Goal: Task Accomplishment & Management: Manage account settings

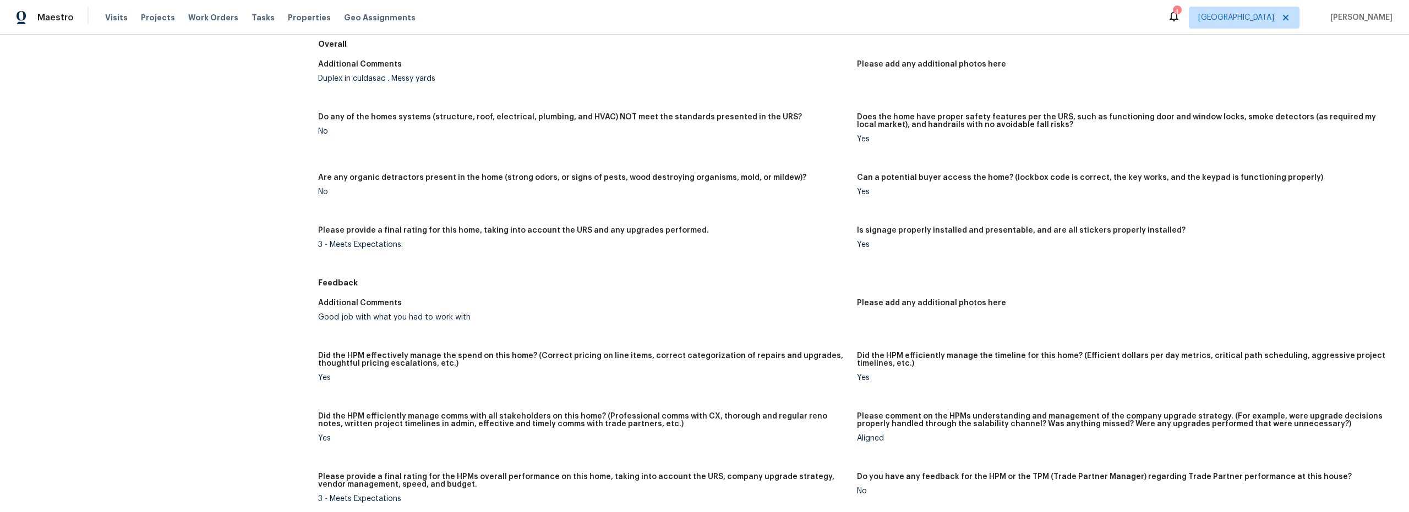
scroll to position [727, 0]
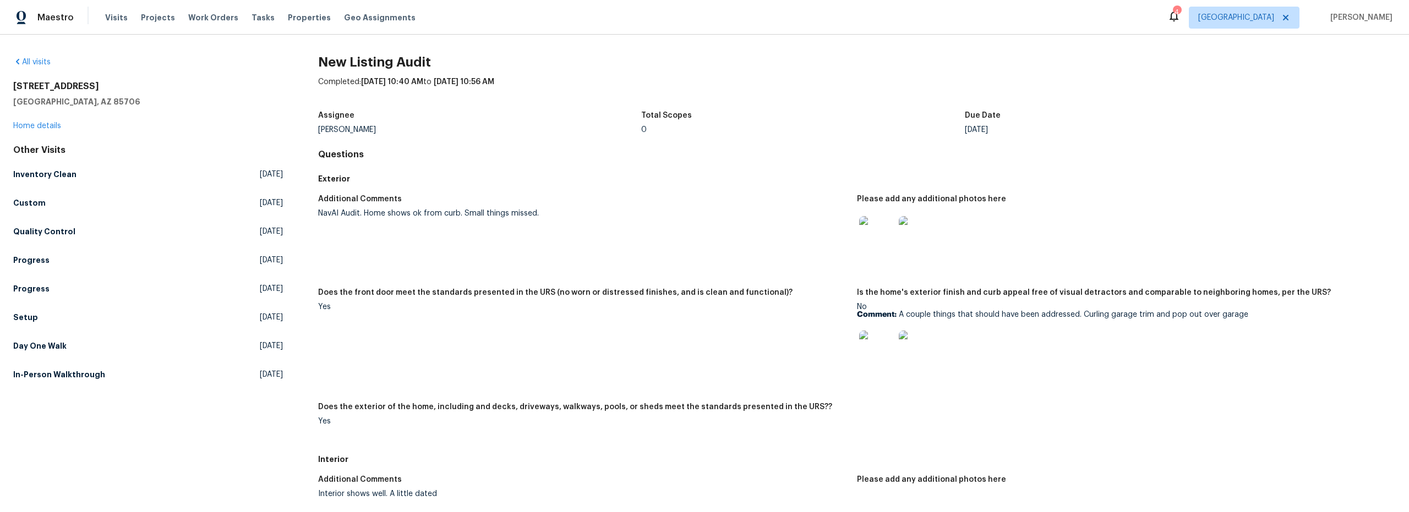
click at [866, 335] on img at bounding box center [876, 348] width 35 height 35
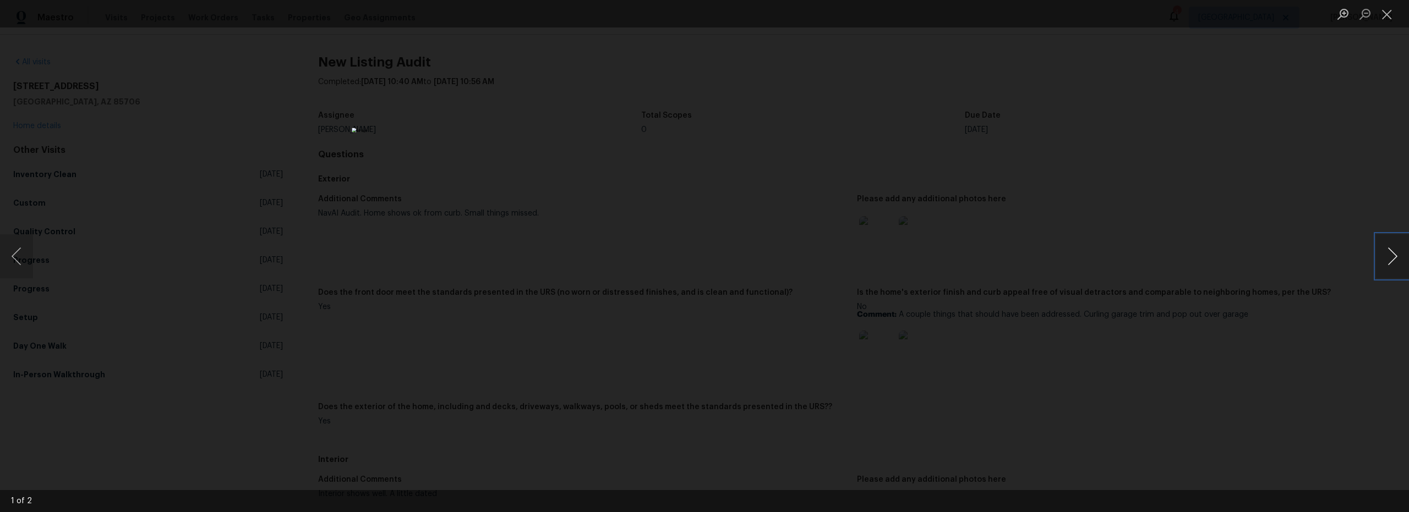
click at [1389, 267] on button "Next image" at bounding box center [1392, 256] width 33 height 44
click at [1389, 14] on button "Close lightbox" at bounding box center [1387, 13] width 22 height 19
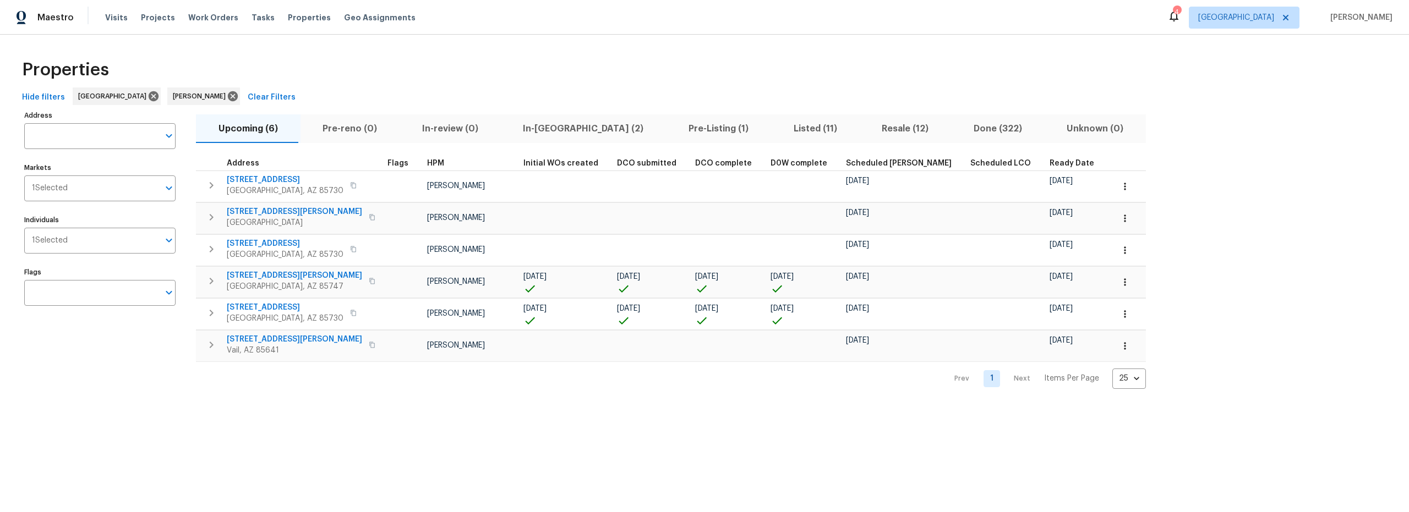
click at [866, 126] on span "Resale (12)" at bounding box center [905, 128] width 79 height 15
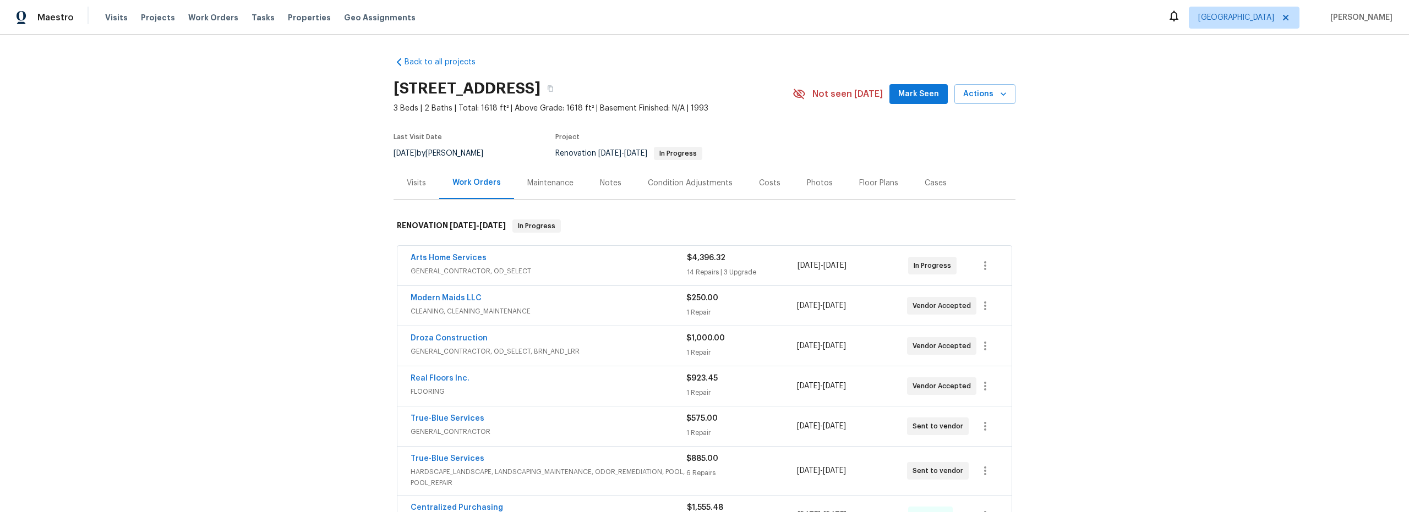
scroll to position [35, 0]
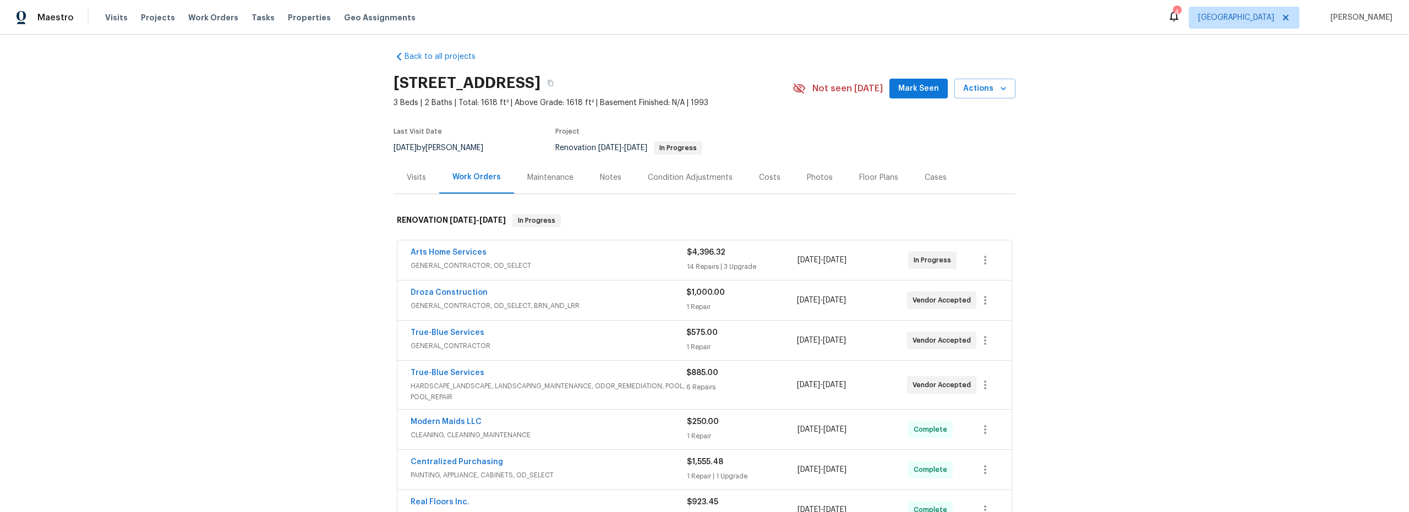
scroll to position [7, 0]
click at [605, 304] on span "GENERAL_CONTRACTOR, OD_SELECT, BRN_AND_LRR" at bounding box center [549, 304] width 276 height 11
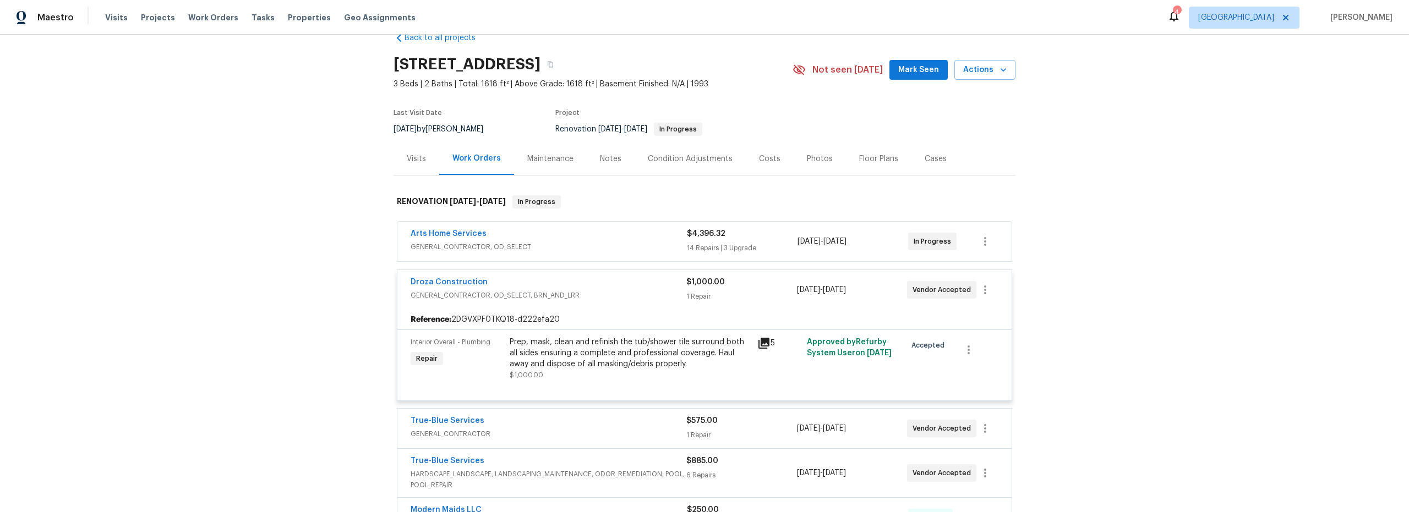
scroll to position [47, 0]
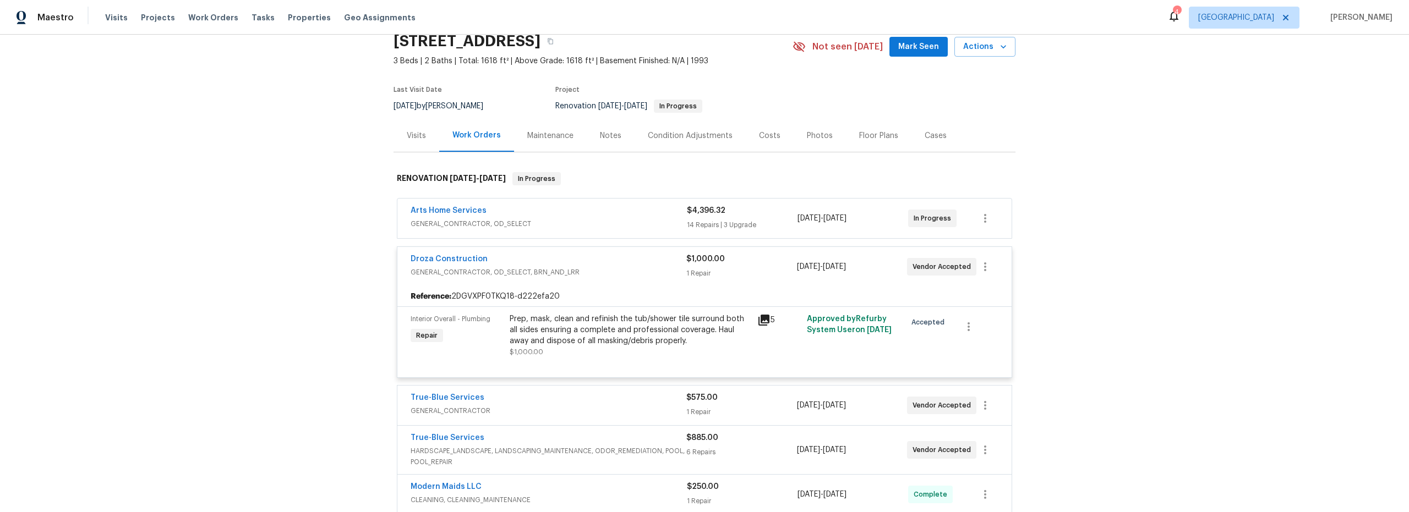
click at [564, 374] on div "Interior Overall - Plumbing Repair Prep, mask, clean and refinish the tub/showe…" at bounding box center [704, 342] width 614 height 71
click at [568, 352] on div "Prep, mask, clean and refinish the tub/shower tile surround both all sides ensu…" at bounding box center [630, 336] width 241 height 44
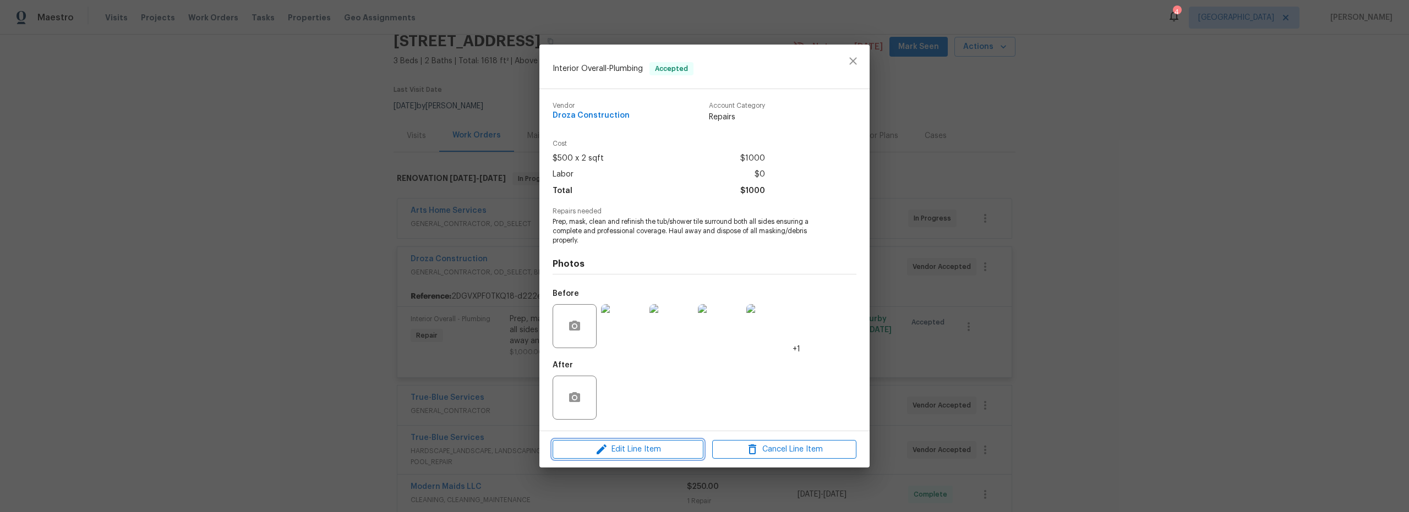
click at [634, 447] on span "Edit Line Item" at bounding box center [628, 450] width 144 height 14
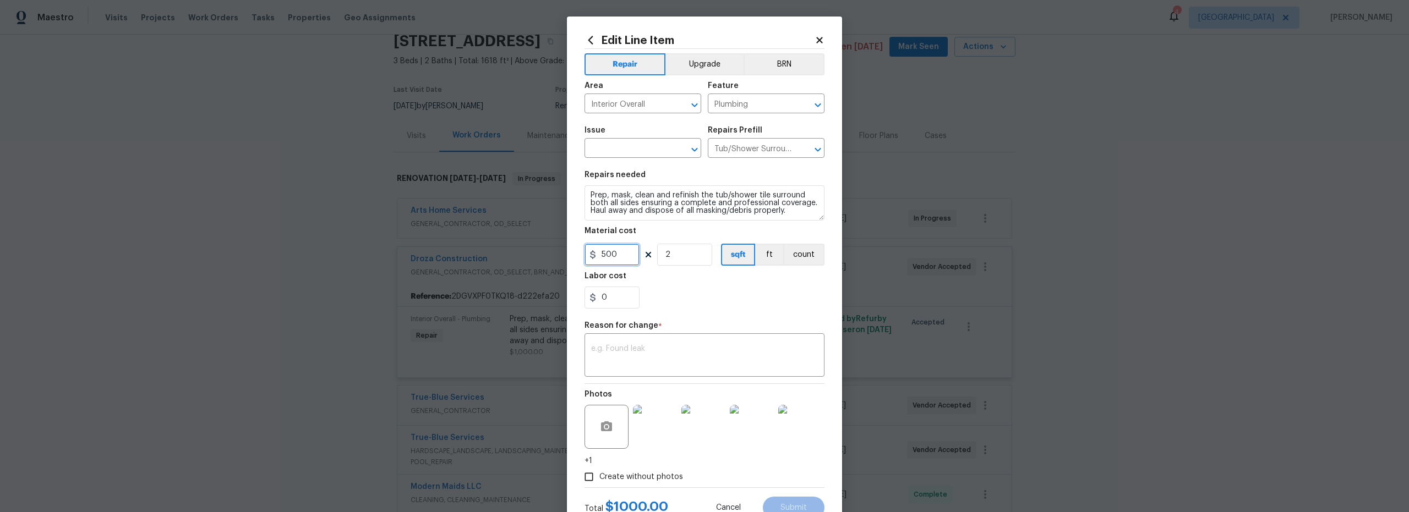
drag, startPoint x: 601, startPoint y: 255, endPoint x: 564, endPoint y: 255, distance: 37.4
click at [588, 255] on div "500" at bounding box center [612, 255] width 55 height 22
type input "600"
click at [654, 361] on textarea at bounding box center [704, 356] width 227 height 23
type textarea "vendor pricing"
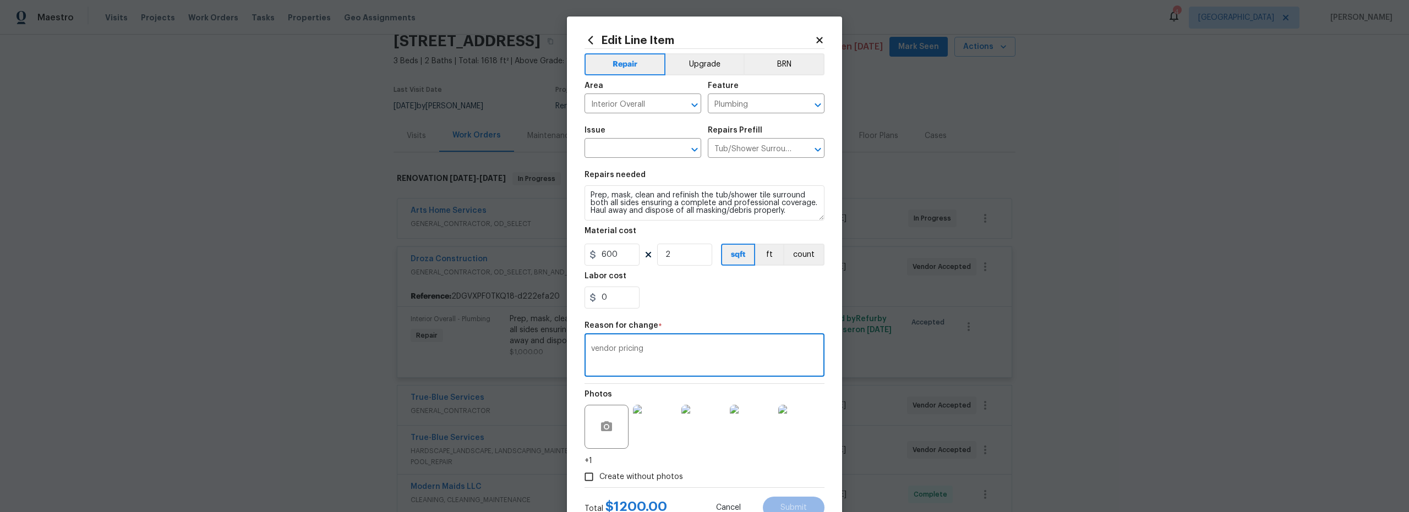
click at [714, 315] on section "Repairs needed Prep, mask, clean and refinish the tub/shower tile surround both…" at bounding box center [705, 240] width 240 height 151
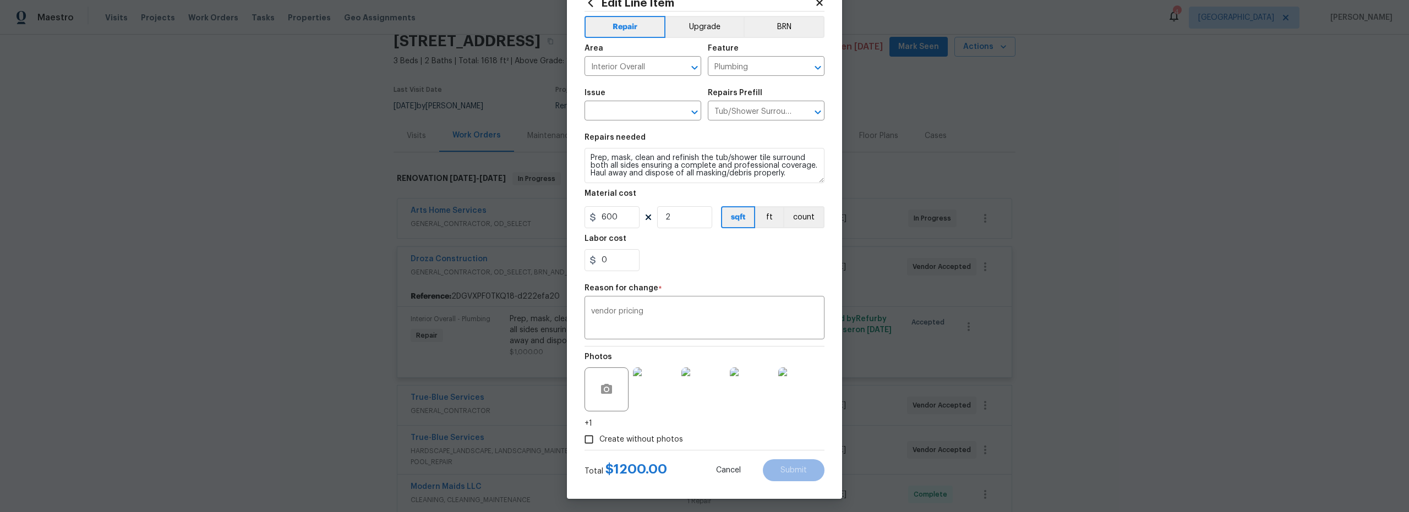
scroll to position [41, 0]
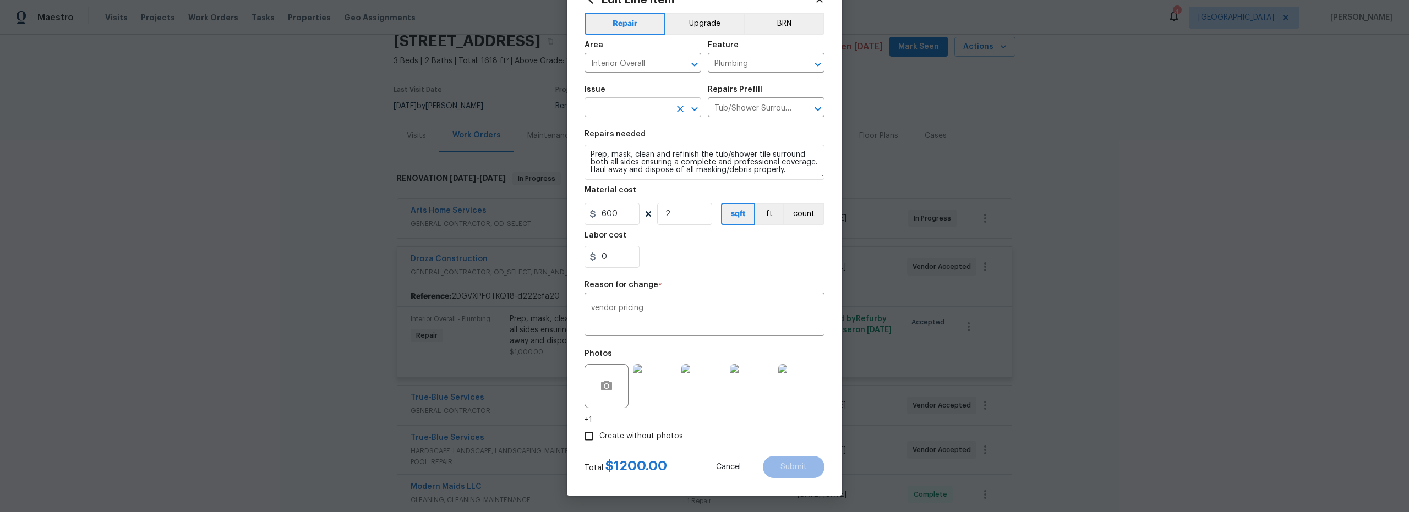
click at [624, 108] on input "text" at bounding box center [628, 108] width 86 height 17
type input "t"
type input "s"
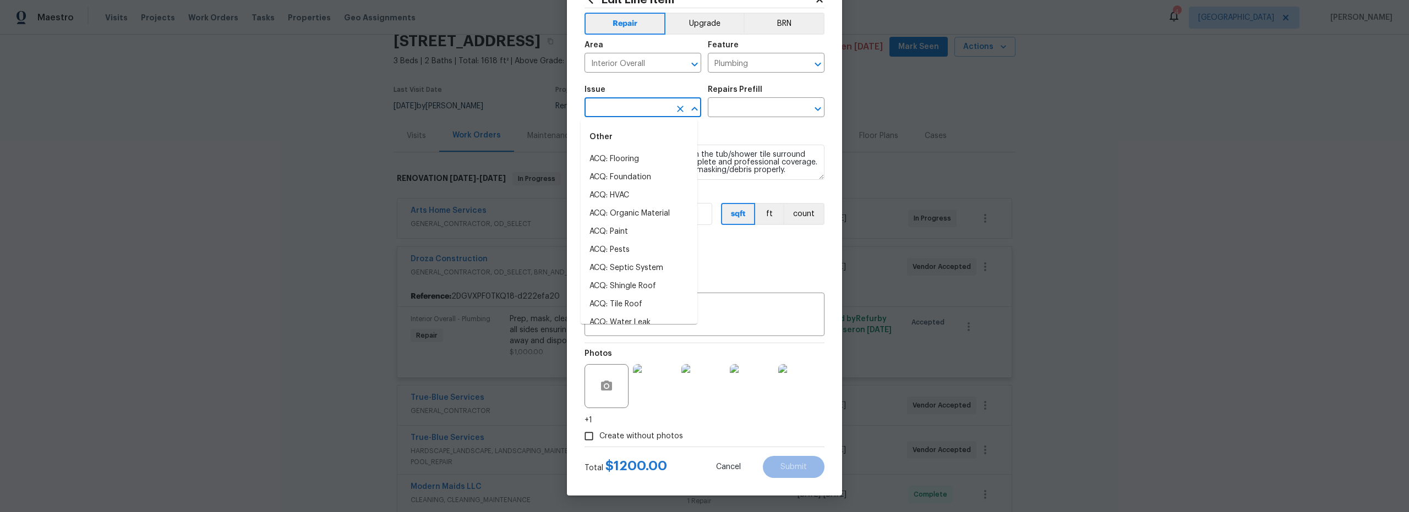
type input "s"
click at [647, 161] on li "Interior Resurfacing" at bounding box center [639, 159] width 117 height 18
type input "Interior Resurfacing"
click at [738, 106] on input "text" at bounding box center [751, 108] width 86 height 17
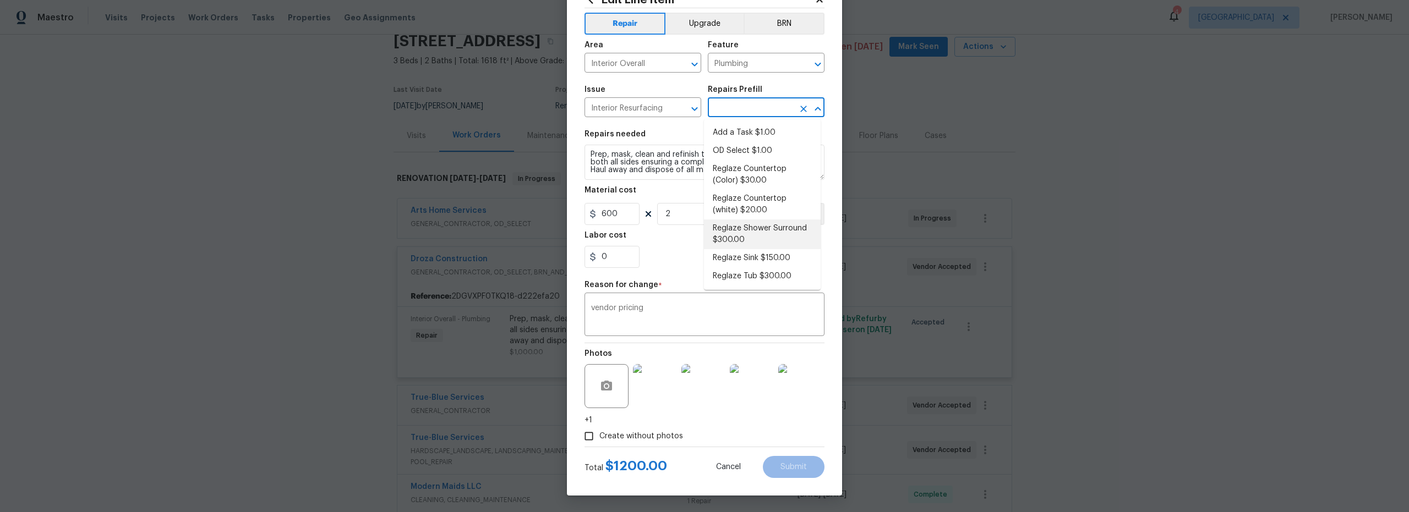
click at [751, 235] on li "Reglaze Shower Surround $300.00" at bounding box center [762, 235] width 117 height 30
type input "Reglaze Shower Surround $300.00"
type textarea "Prep, mask, clean and reglaze the fiberglass shower surround (white) both on th…"
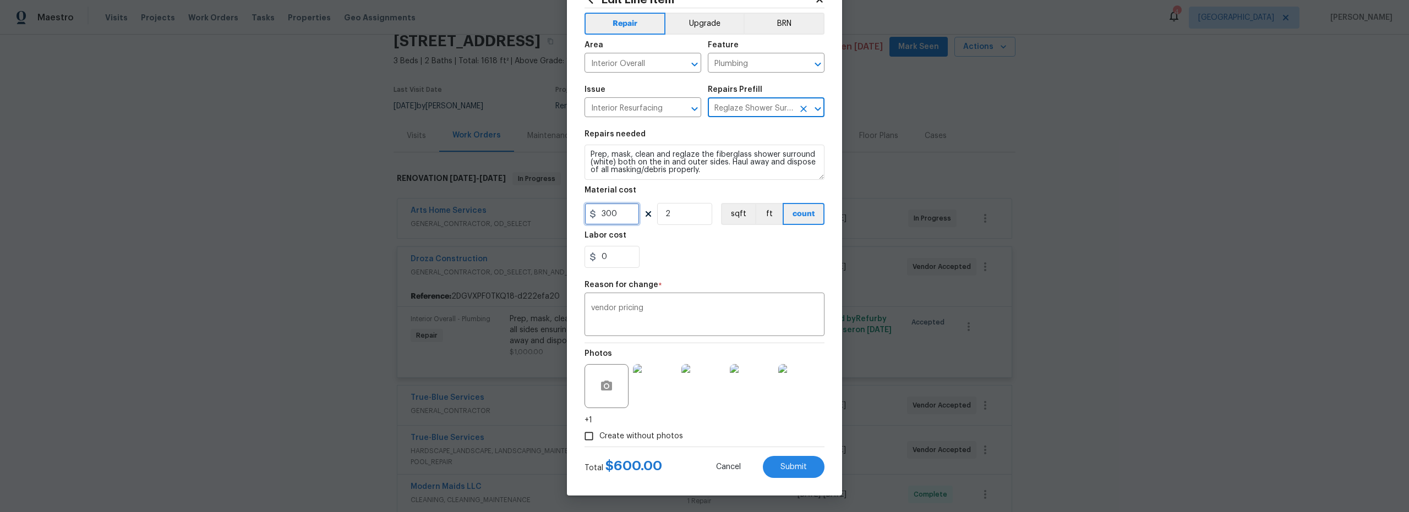
click at [571, 209] on div "Edit Line Item Repair Upgrade BRN Area Interior Overall ​ Feature Plumbing ​ Is…" at bounding box center [704, 236] width 275 height 520
type input "600"
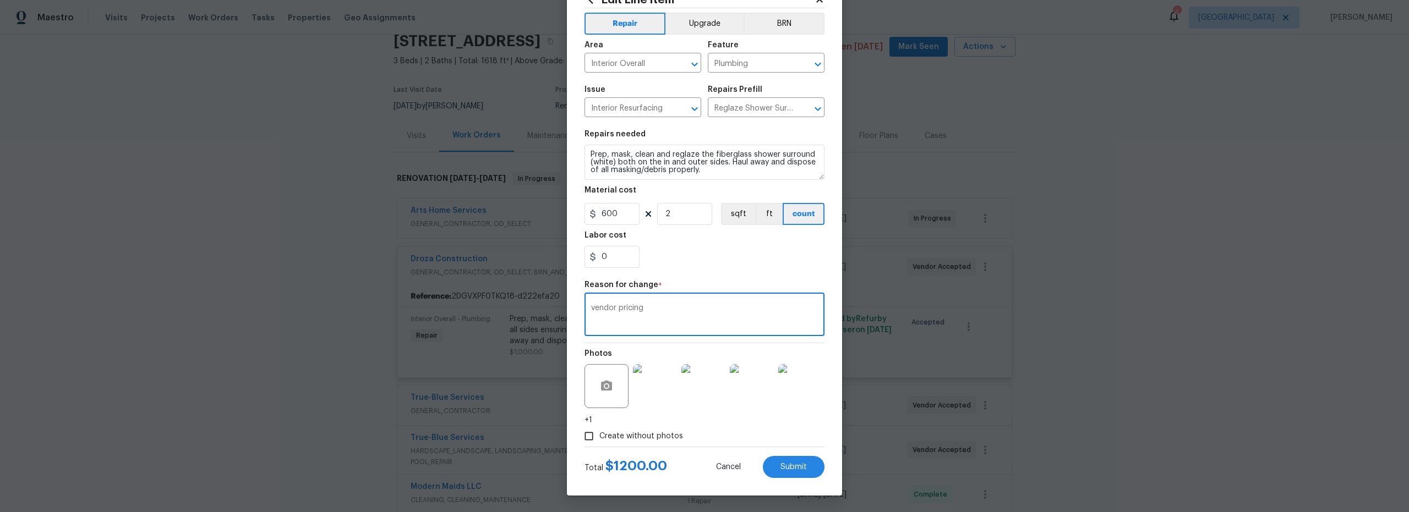
click at [643, 312] on textarea "vendor pricing" at bounding box center [704, 315] width 227 height 23
click at [787, 472] on button "Submit" at bounding box center [794, 467] width 62 height 22
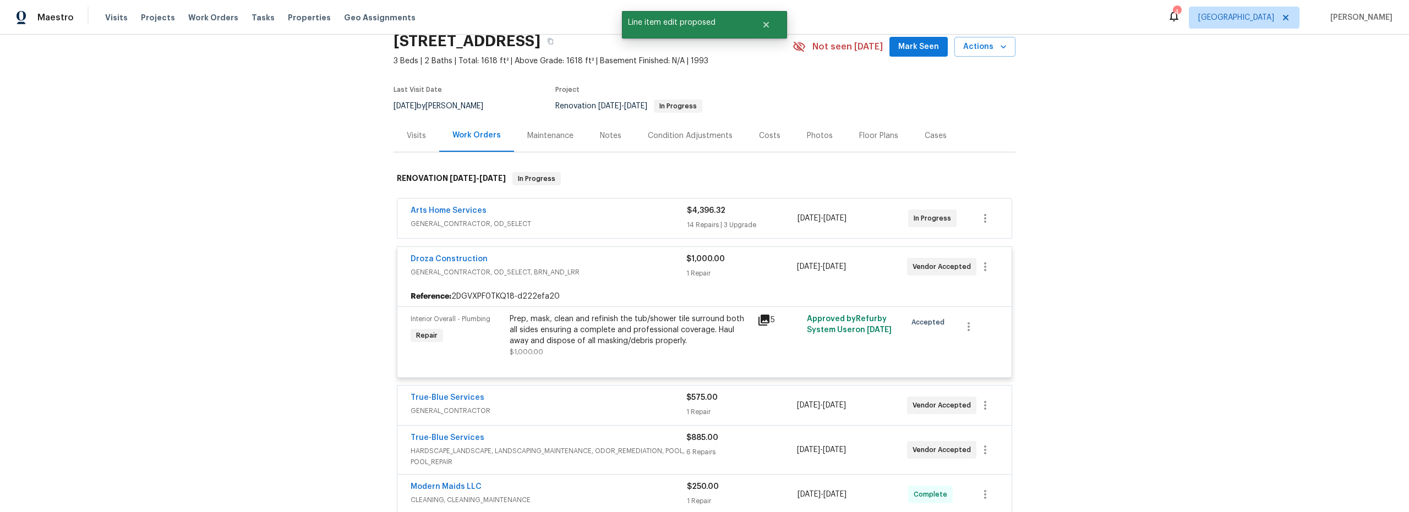
scroll to position [0, 0]
click at [911, 50] on span "Mark Seen" at bounding box center [918, 47] width 41 height 14
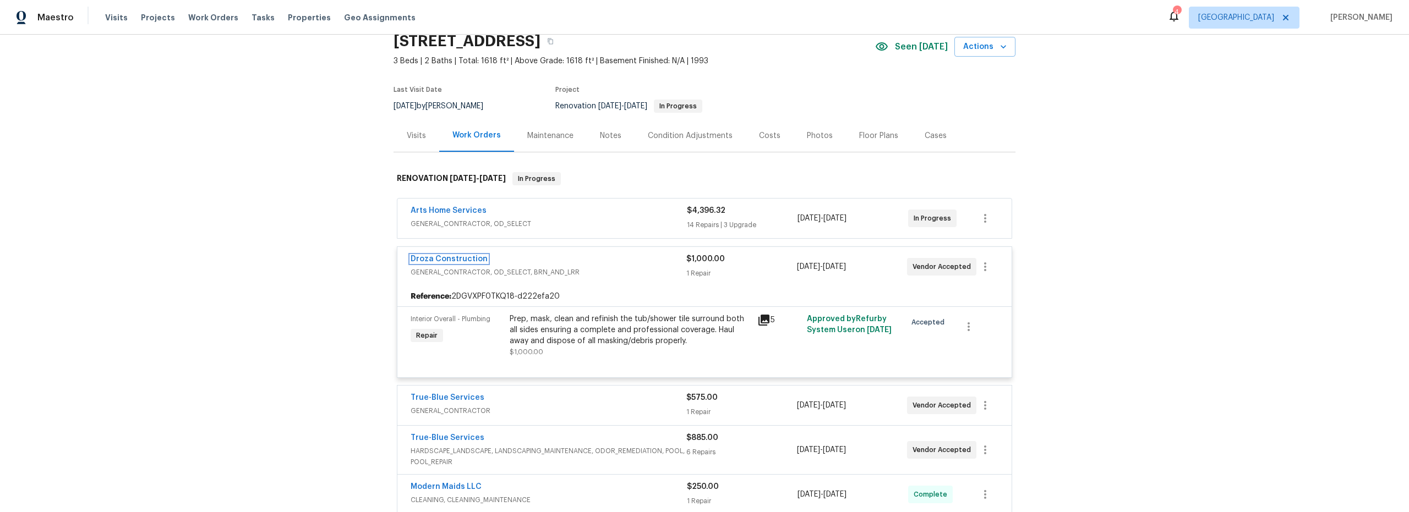
drag, startPoint x: 460, startPoint y: 259, endPoint x: 465, endPoint y: 259, distance: 5.5
click at [460, 259] on link "Droza Construction" at bounding box center [449, 259] width 77 height 8
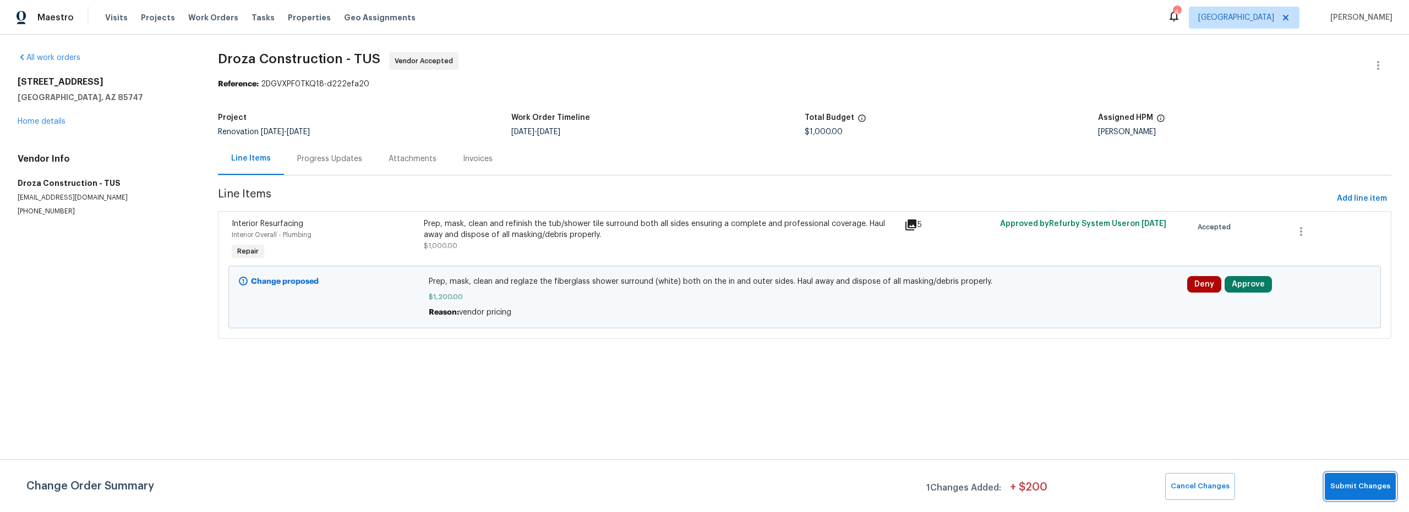
click at [1357, 488] on span "Submit Changes" at bounding box center [1360, 487] width 60 height 13
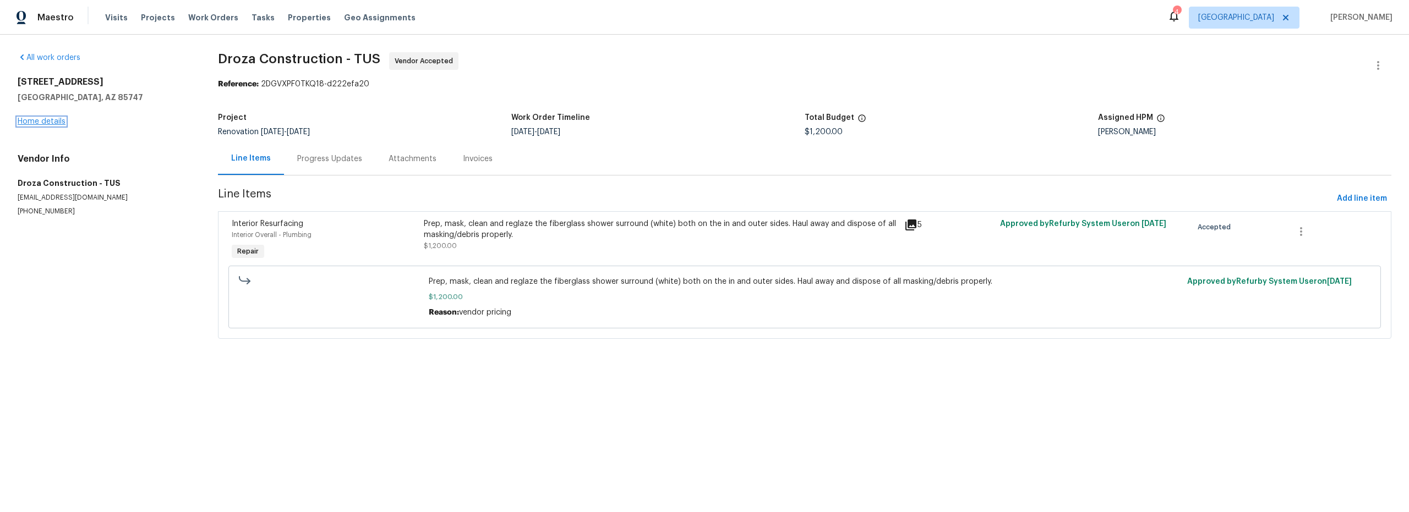
click at [55, 120] on link "Home details" at bounding box center [42, 122] width 48 height 8
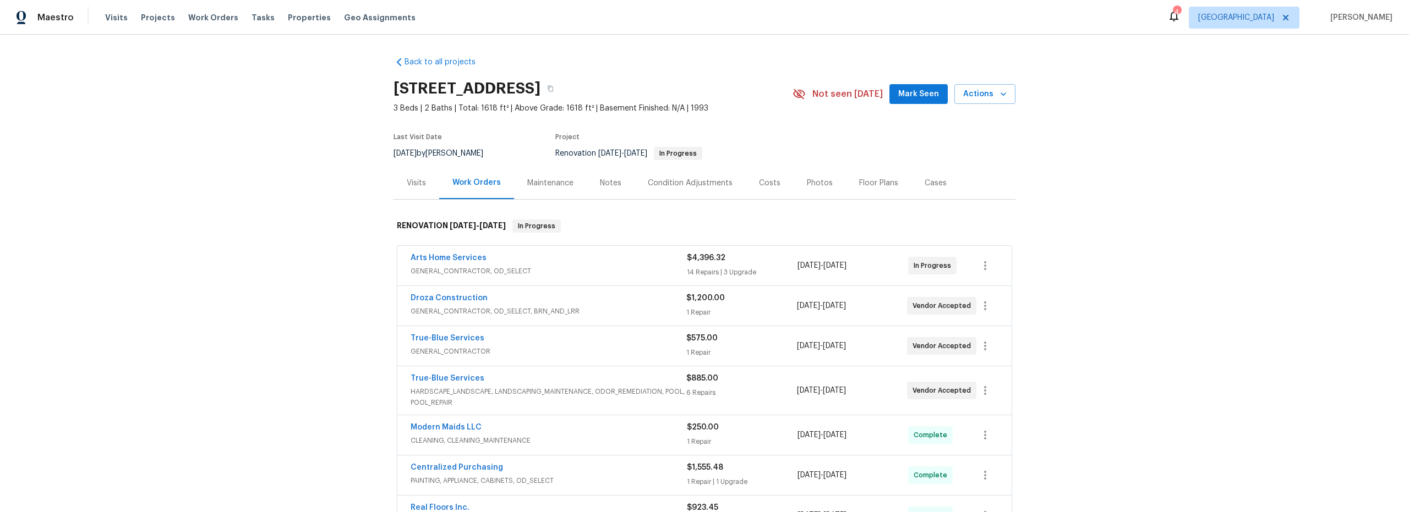
click at [760, 185] on div "Costs" at bounding box center [769, 183] width 21 height 11
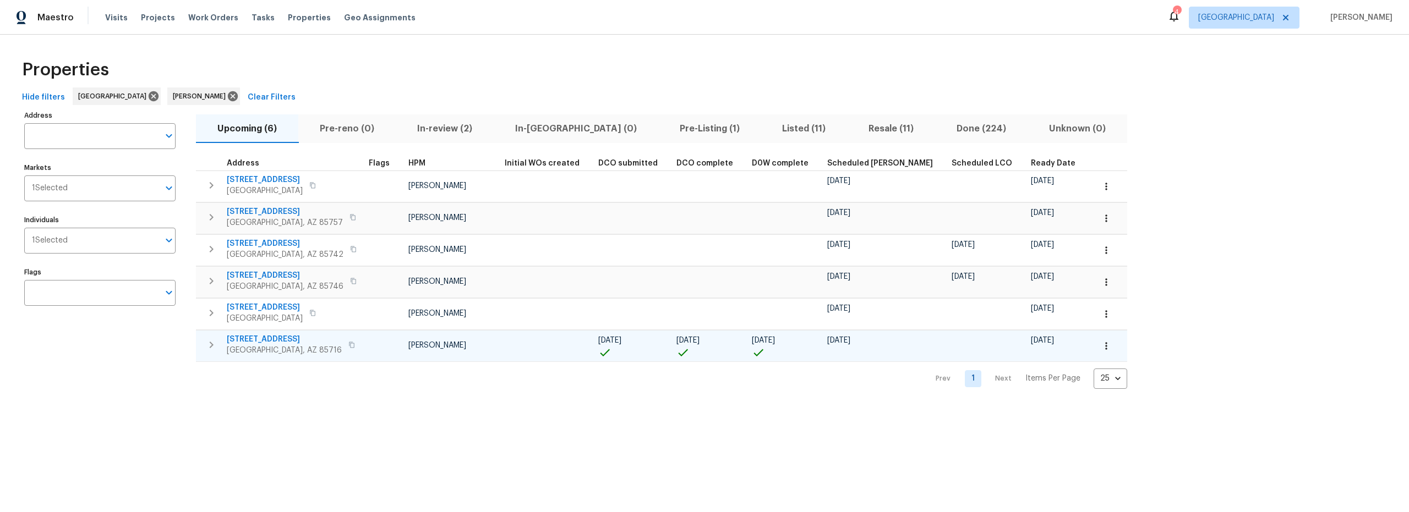
click at [273, 340] on span "[STREET_ADDRESS]" at bounding box center [284, 339] width 115 height 11
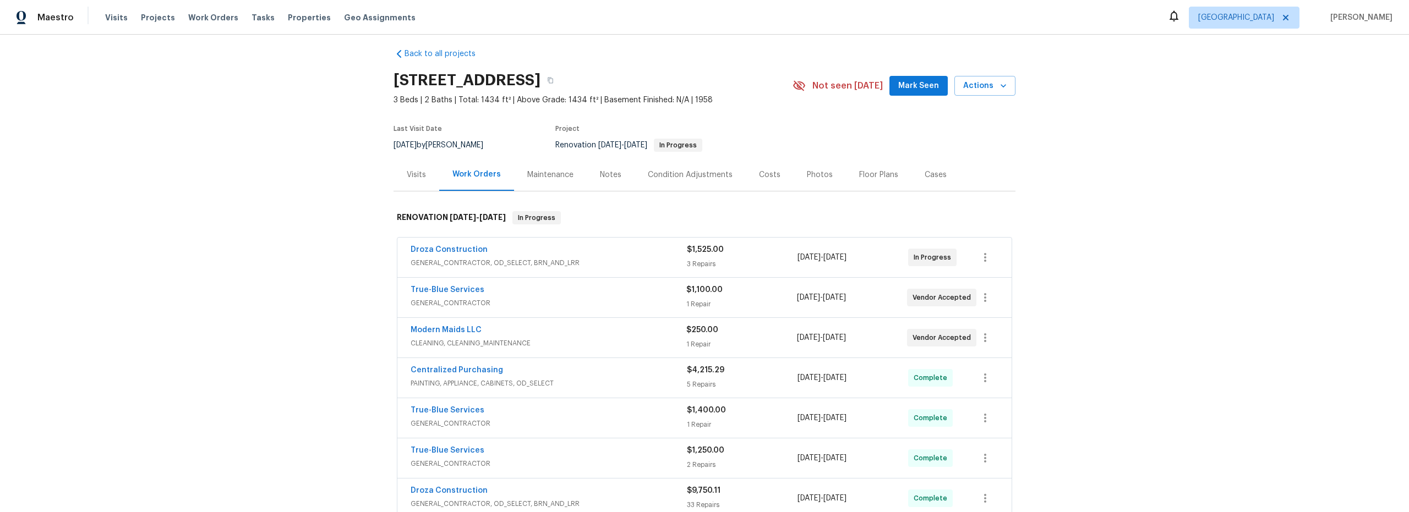
scroll to position [9, 0]
click at [984, 342] on icon "button" at bounding box center [985, 336] width 13 height 13
click at [990, 337] on li "Edit" at bounding box center [1027, 337] width 119 height 18
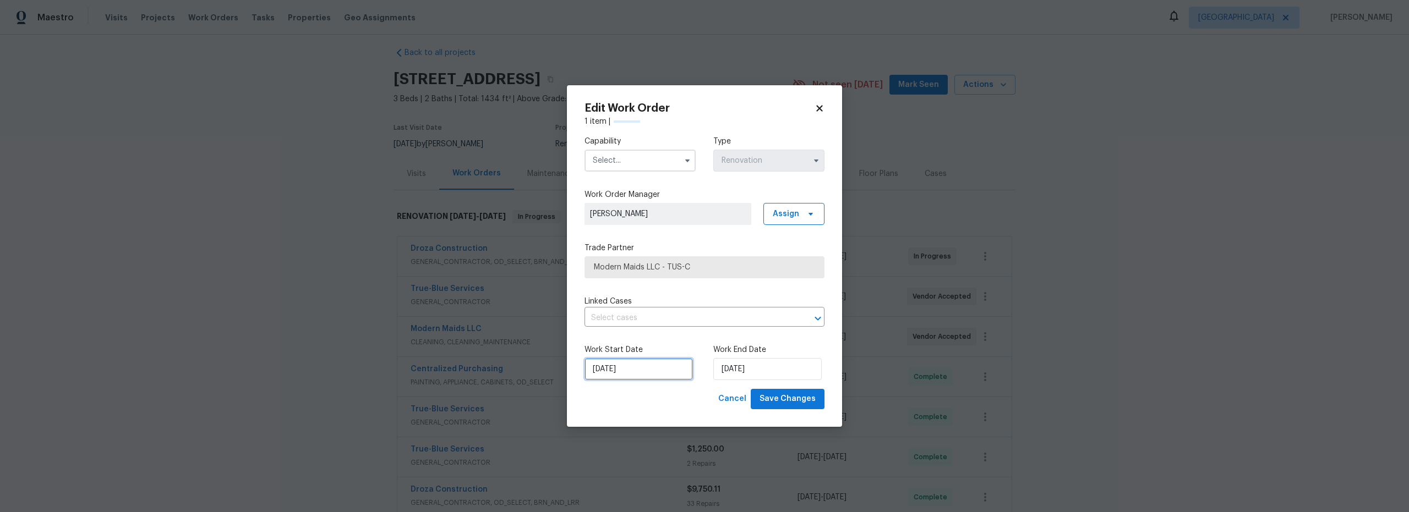
click at [637, 369] on input "[DATE]" at bounding box center [639, 369] width 108 height 22
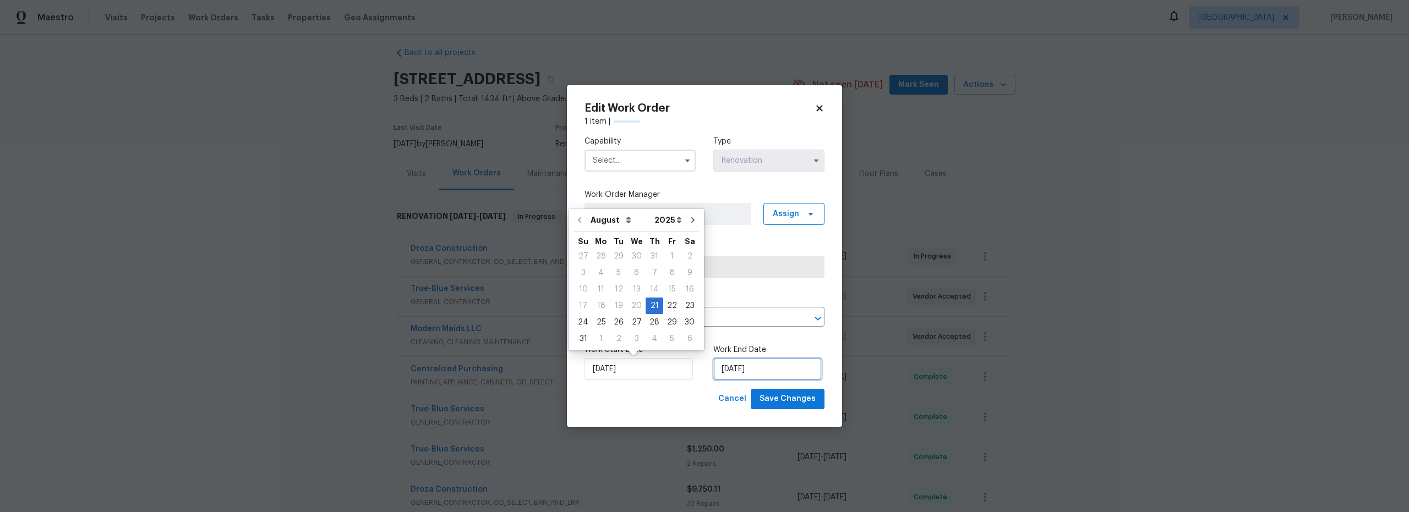
click at [743, 366] on input "[DATE]" at bounding box center [767, 369] width 108 height 22
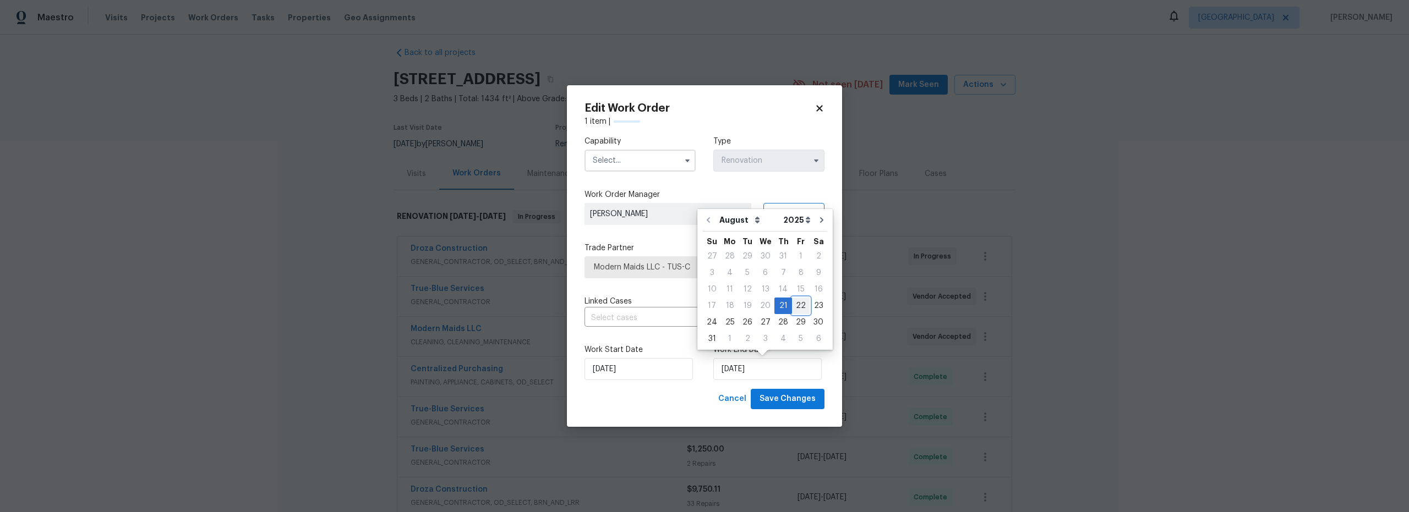
click at [792, 306] on div "22" at bounding box center [801, 305] width 18 height 15
type input "8/22/2025"
click at [597, 161] on input "text" at bounding box center [640, 161] width 111 height 22
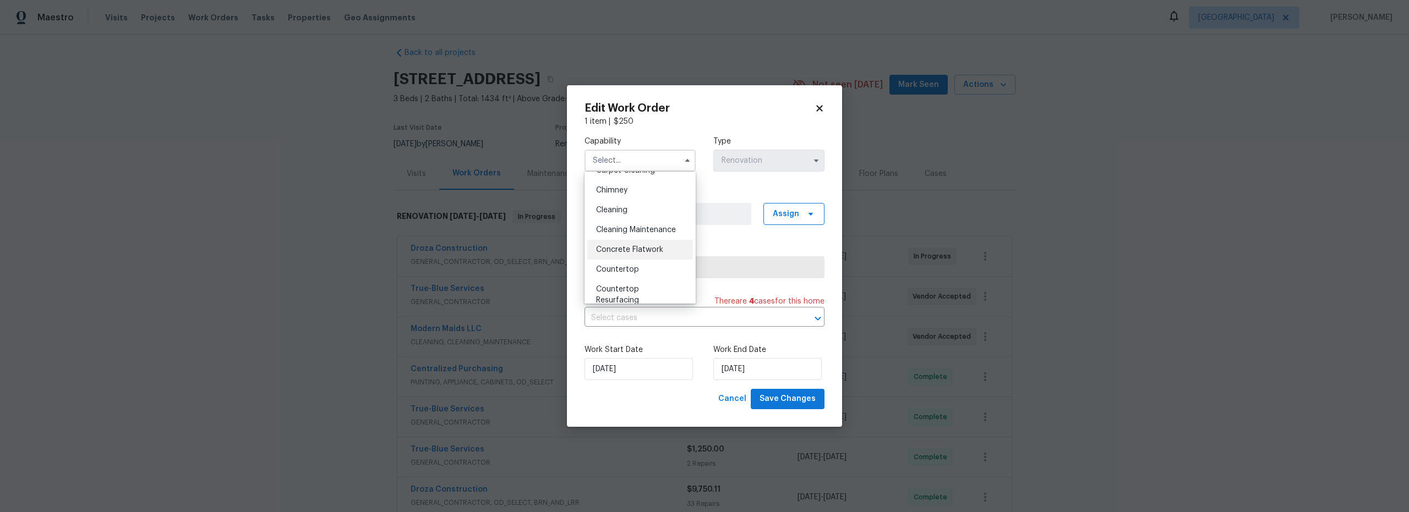
scroll to position [132, 0]
click at [623, 215] on div "Cleaning" at bounding box center [640, 211] width 106 height 20
type input "Cleaning"
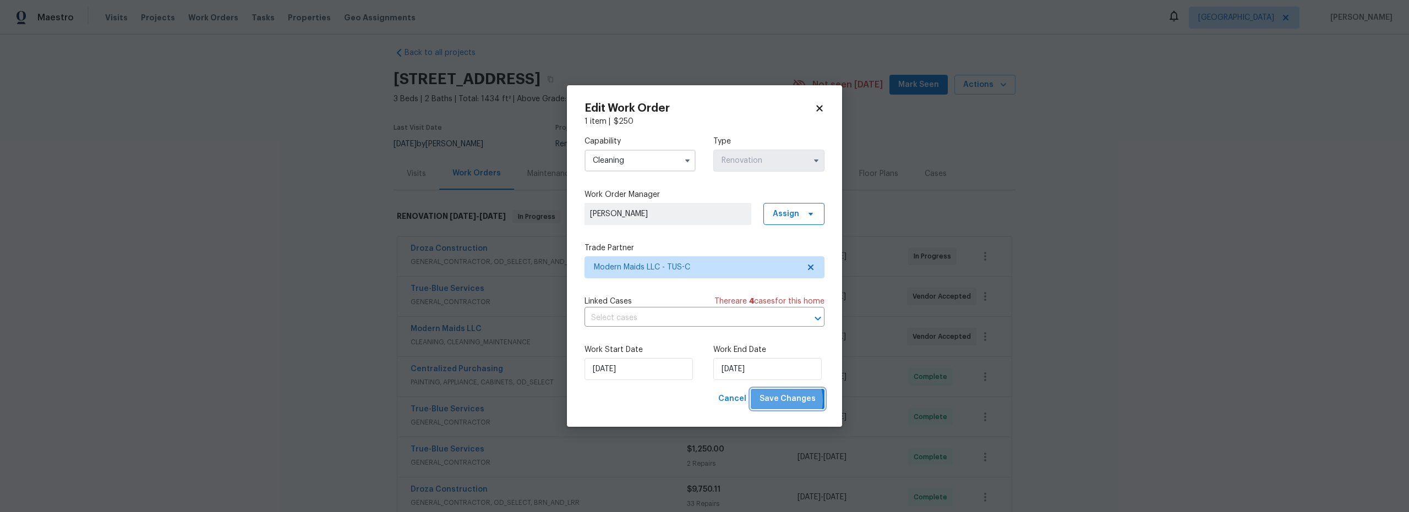
click at [780, 401] on span "Save Changes" at bounding box center [788, 399] width 56 height 14
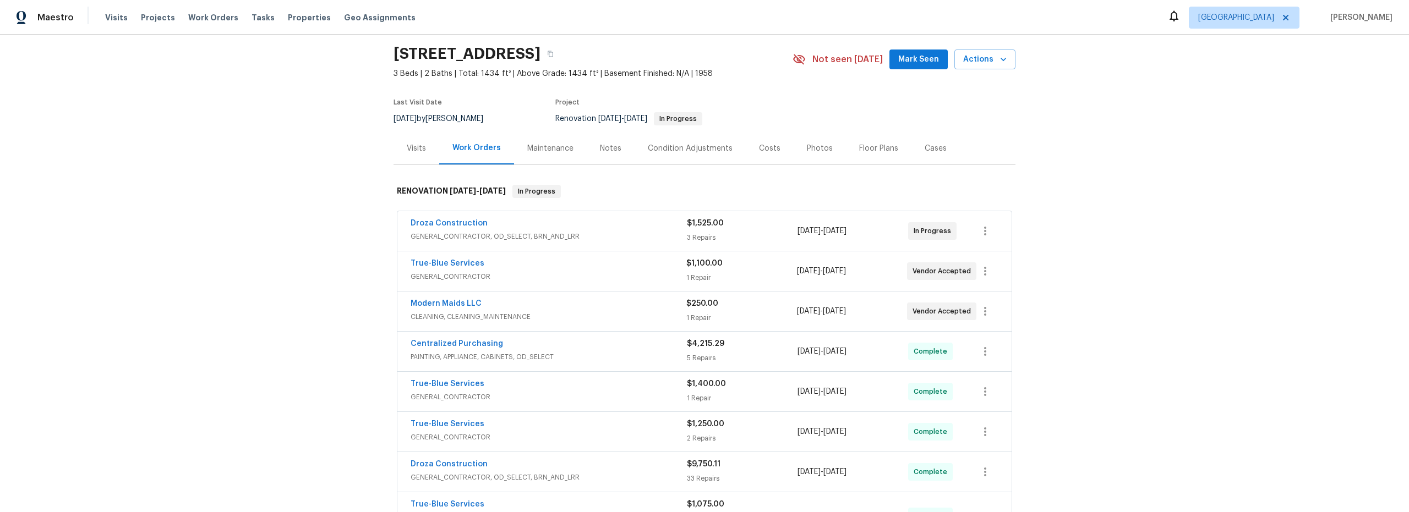
scroll to position [19, 0]
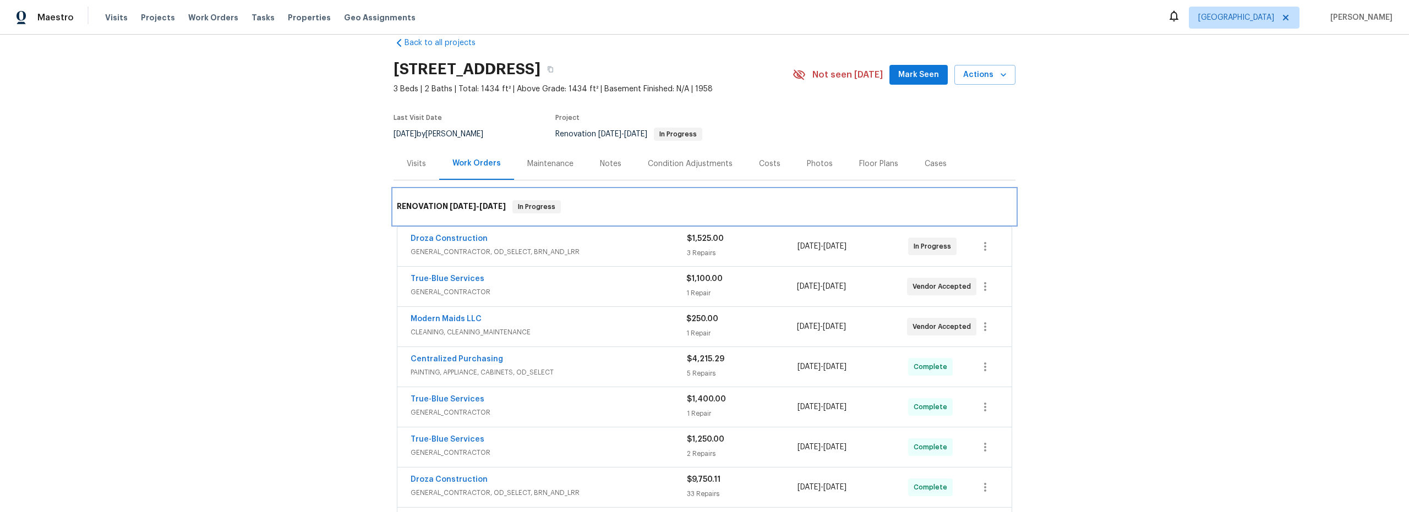
click at [653, 199] on div "RENOVATION 7/31/25 - 8/21/25 In Progress" at bounding box center [705, 206] width 622 height 35
click at [608, 167] on div "Notes" at bounding box center [610, 164] width 21 height 11
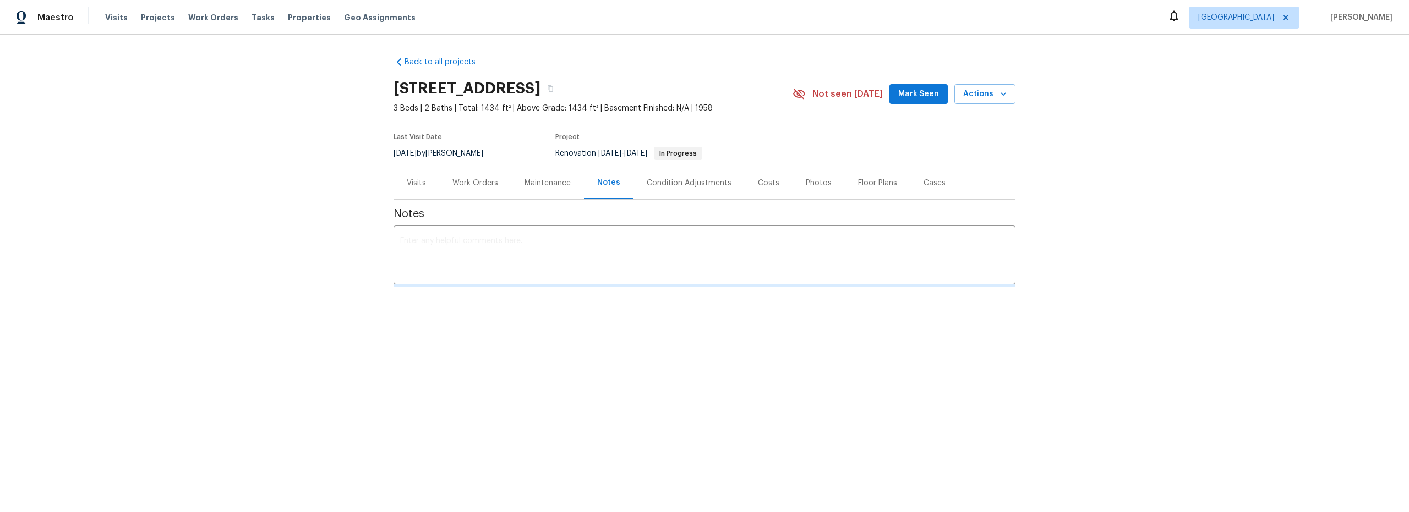
click at [417, 180] on div "Visits" at bounding box center [416, 183] width 19 height 11
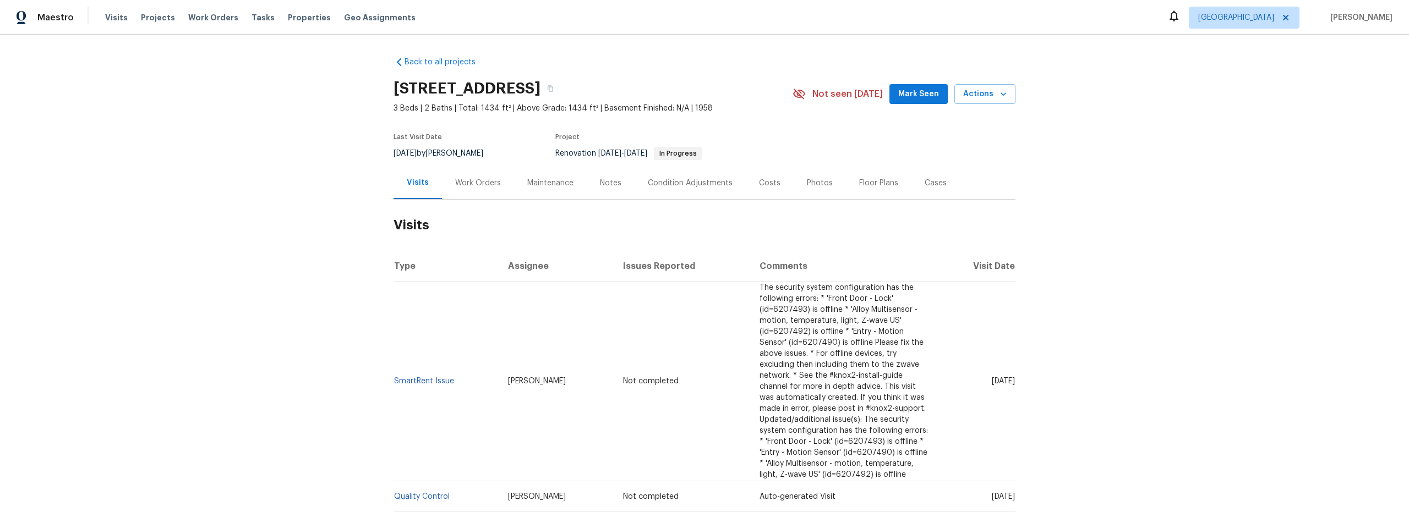
click at [605, 184] on div "Notes" at bounding box center [610, 183] width 21 height 11
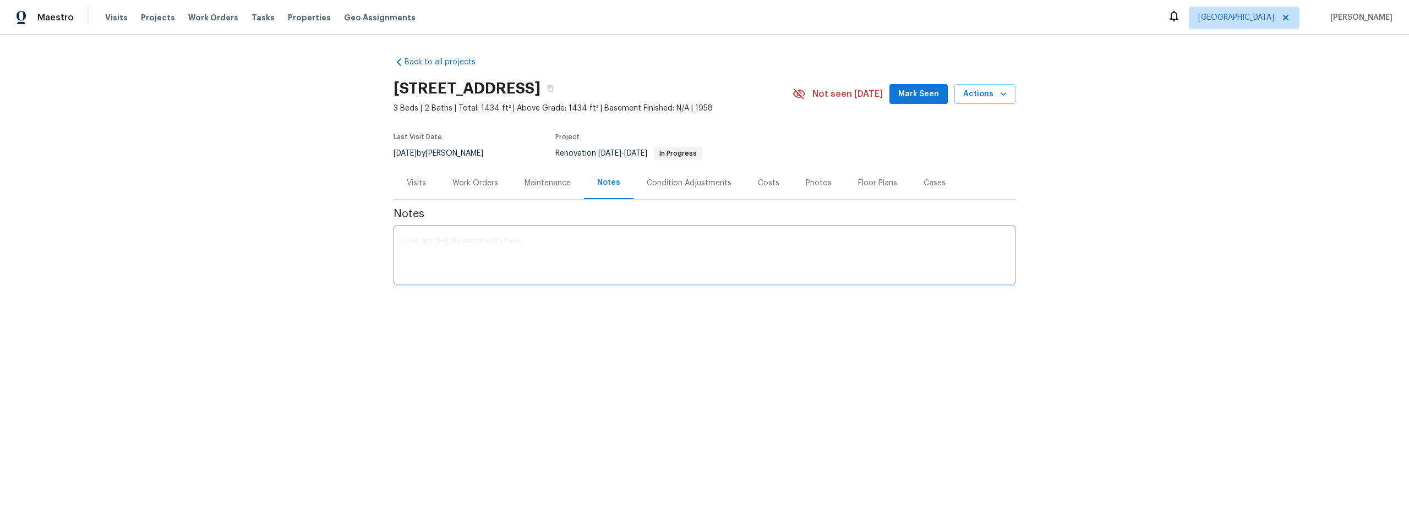
click at [486, 183] on div "Work Orders" at bounding box center [475, 183] width 46 height 11
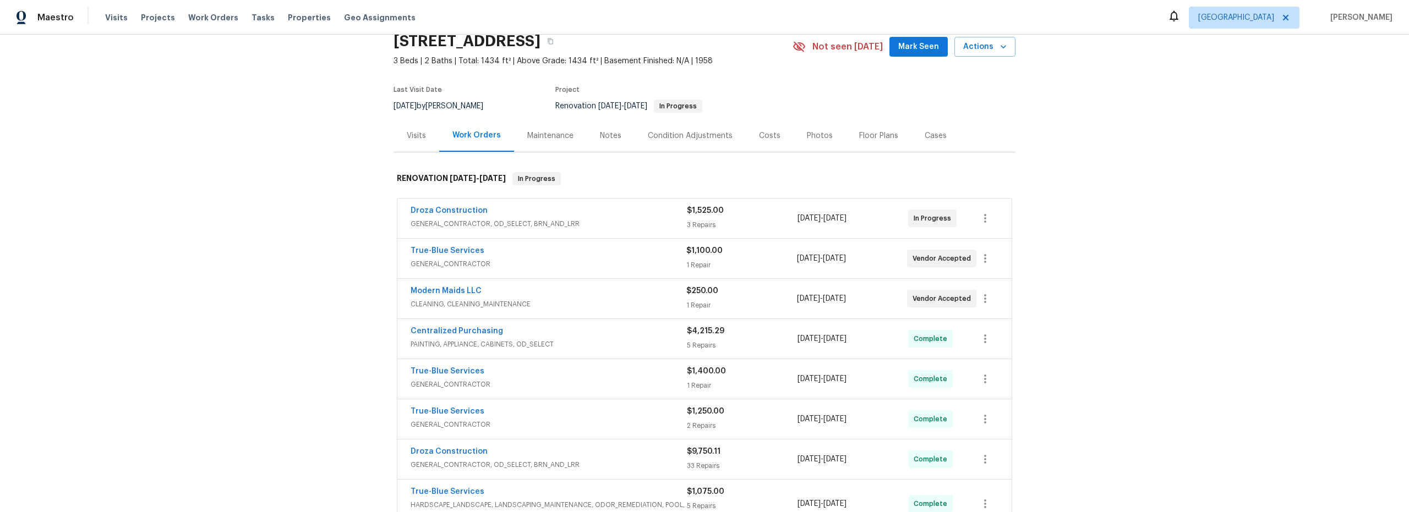
scroll to position [50, 0]
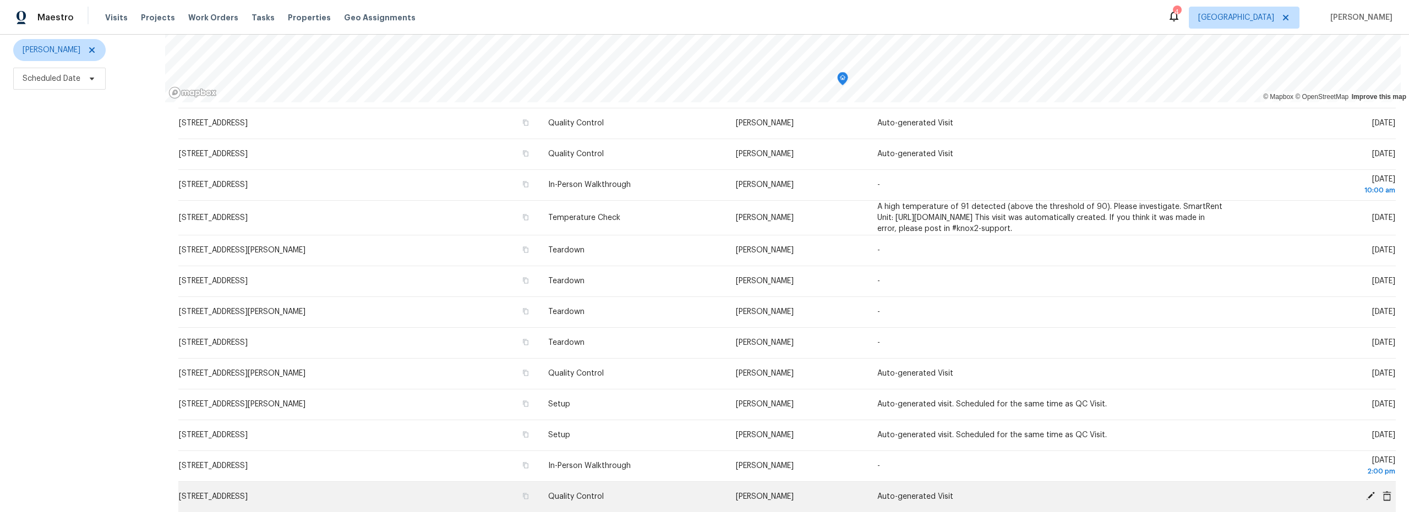
scroll to position [46, 0]
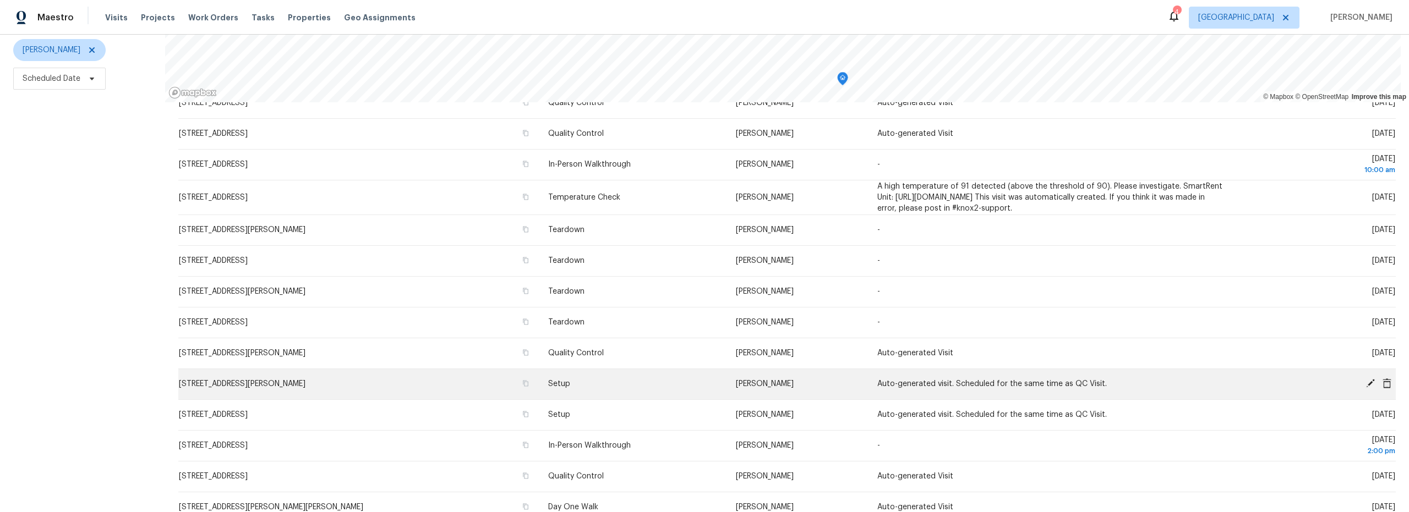
click at [1366, 379] on icon at bounding box center [1371, 384] width 10 height 10
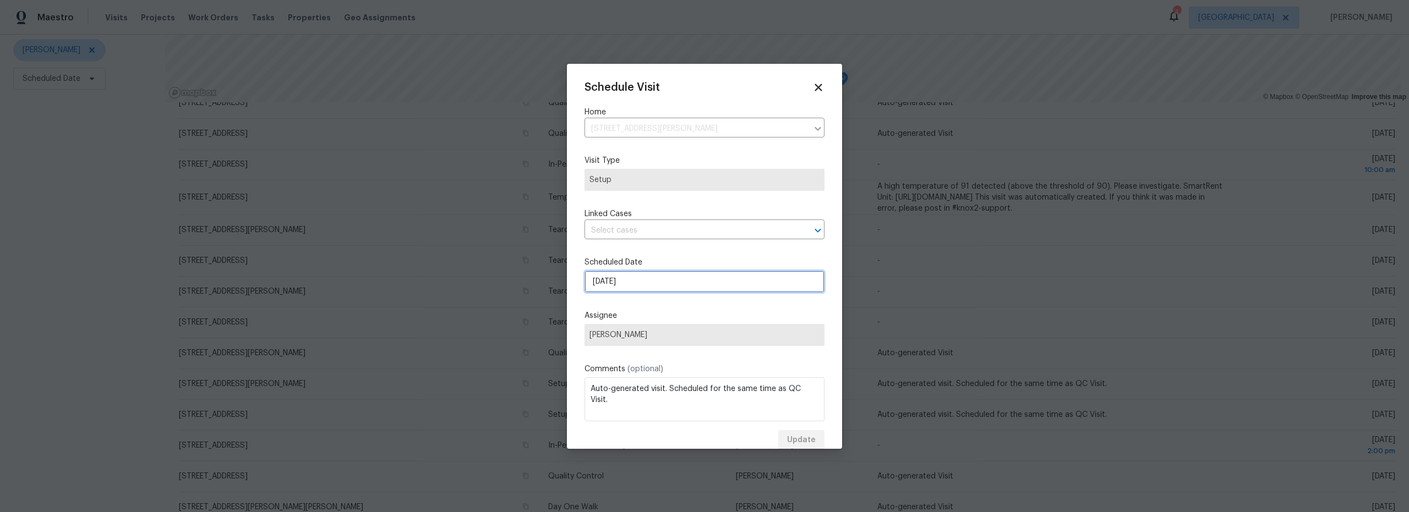
click at [651, 291] on input "8/26/2025" at bounding box center [705, 282] width 240 height 22
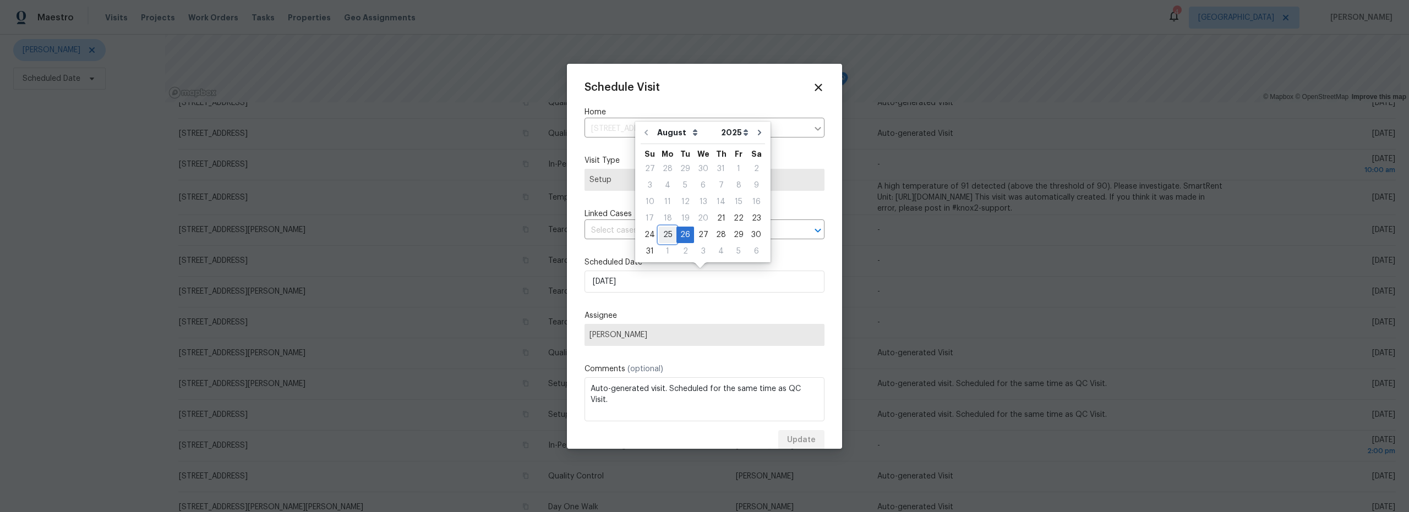
click at [667, 237] on div "25" at bounding box center [668, 234] width 18 height 15
type input "8/25/2025"
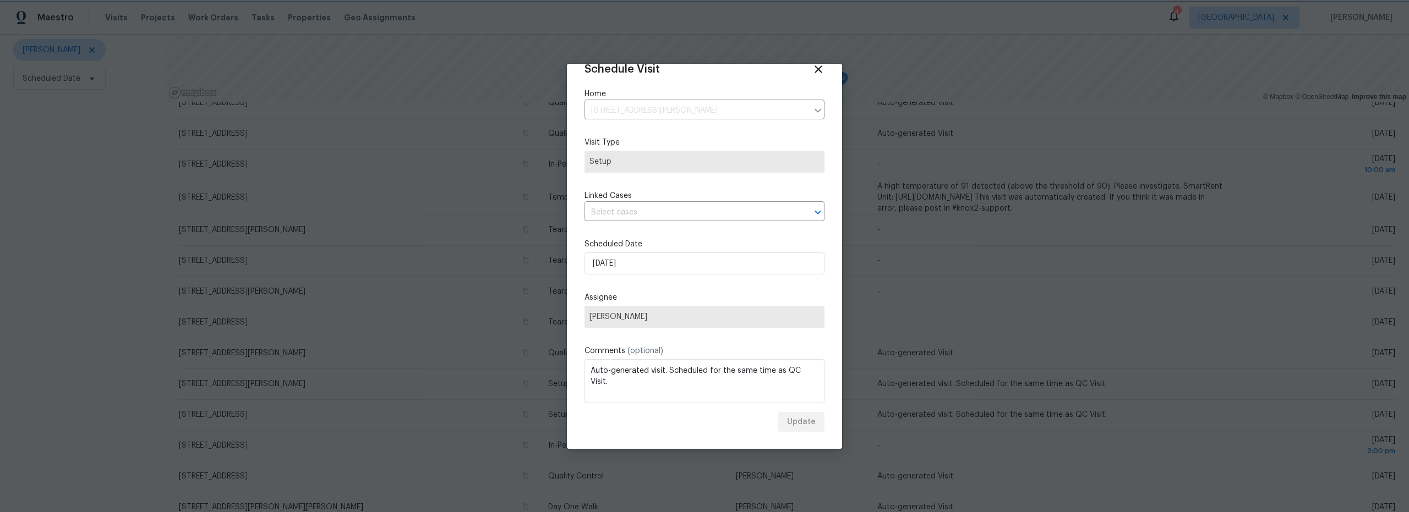
scroll to position [19, 0]
click at [715, 401] on textarea "Auto-generated visit. Scheduled for the same time as QC Visit." at bounding box center [705, 381] width 240 height 44
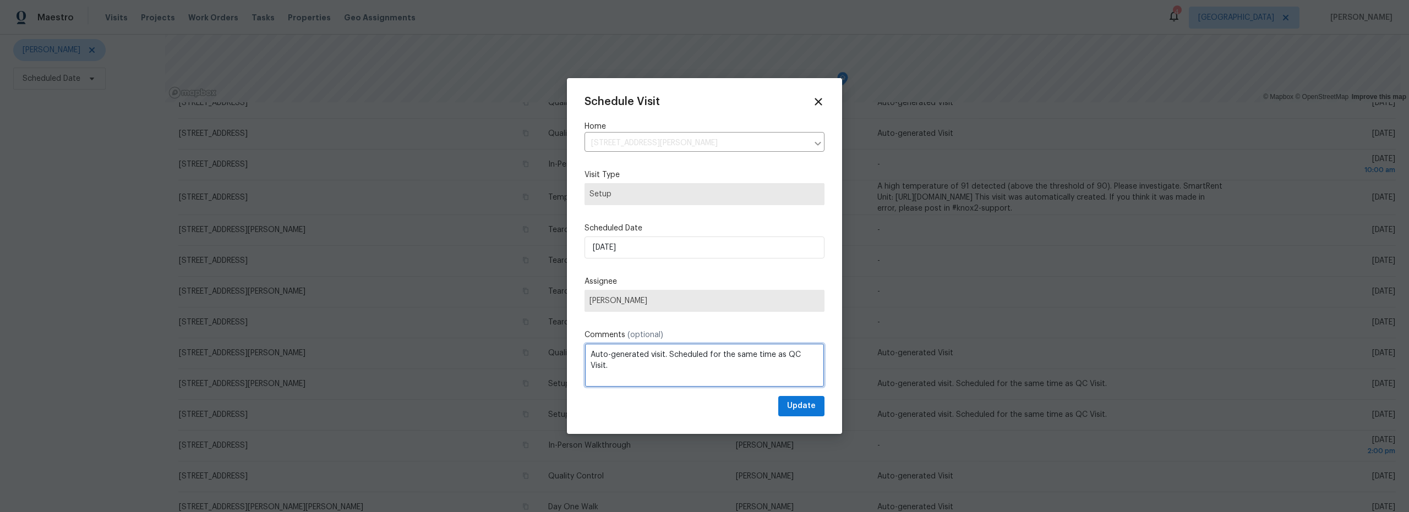
scroll to position [0, 0]
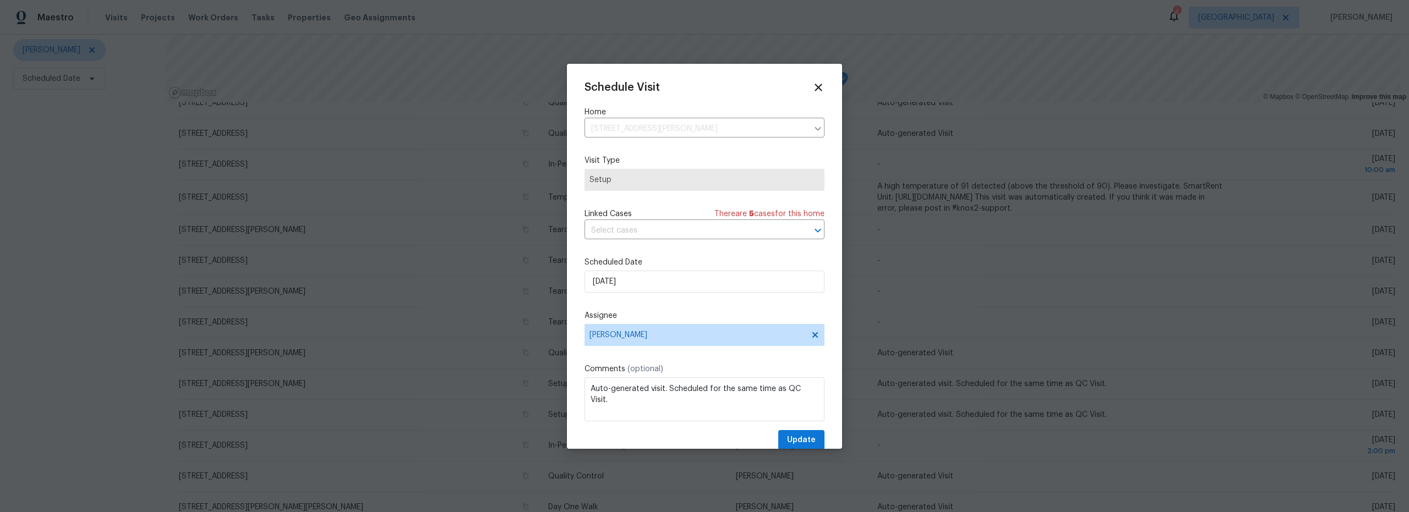
click at [687, 296] on div "Schedule Visit Home 10061 E Paseo San Rosendo, Tucson, AZ 85747 ​ Visit Type Se…" at bounding box center [705, 265] width 240 height 369
click at [678, 286] on input "8/25/2025" at bounding box center [705, 282] width 240 height 22
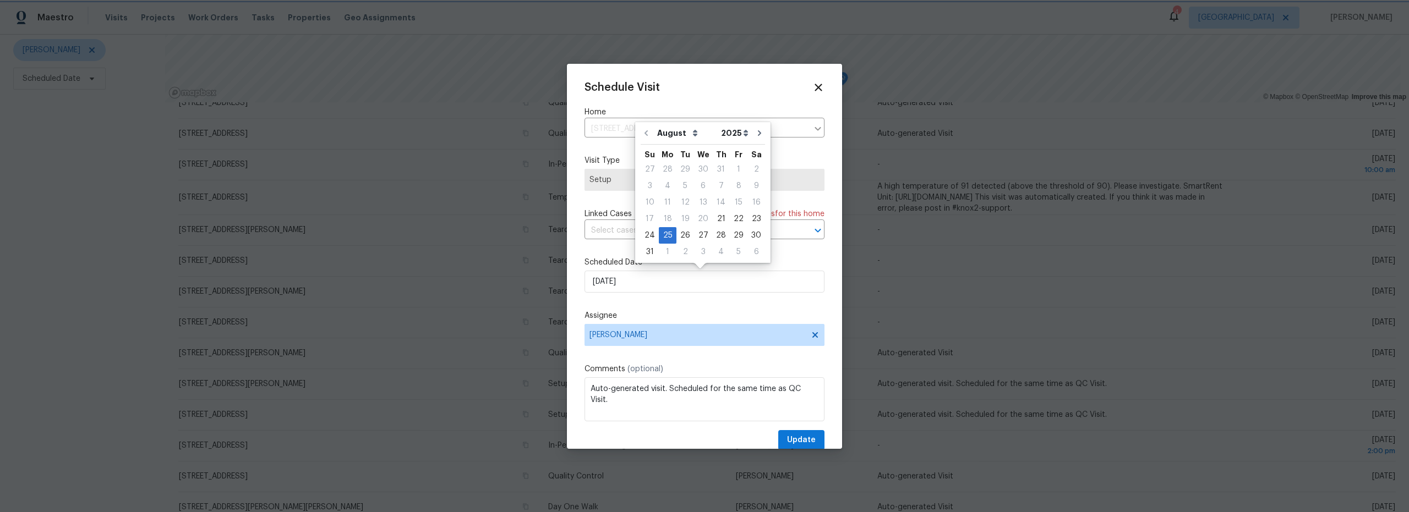
click at [722, 321] on label "Assignee" at bounding box center [705, 315] width 240 height 11
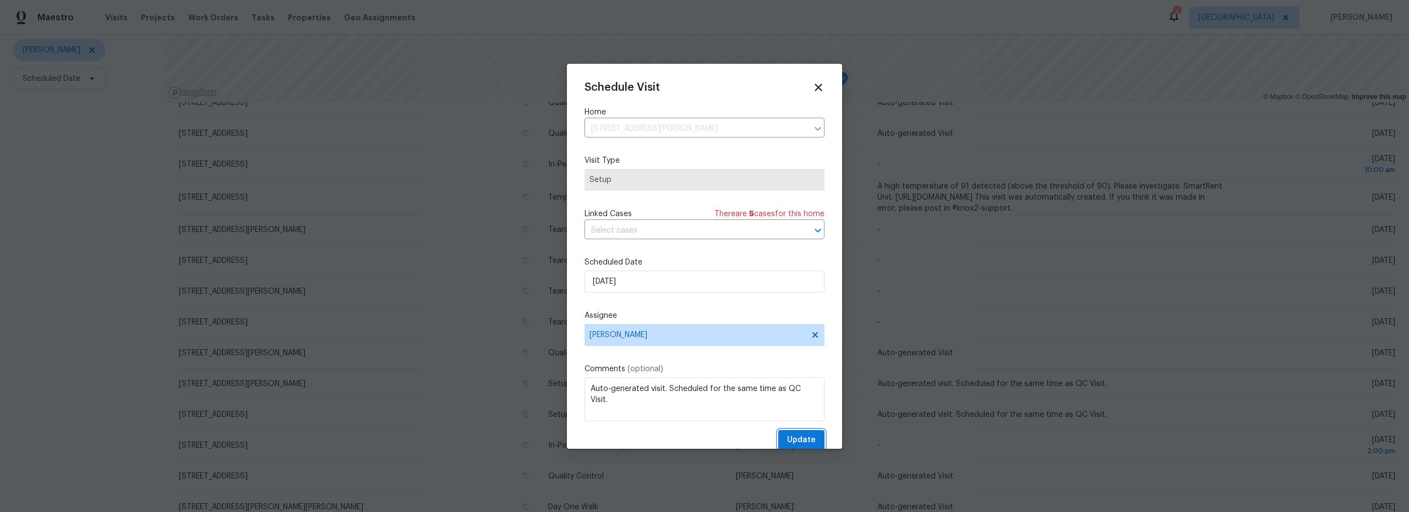
click at [800, 439] on span "Update" at bounding box center [801, 441] width 29 height 14
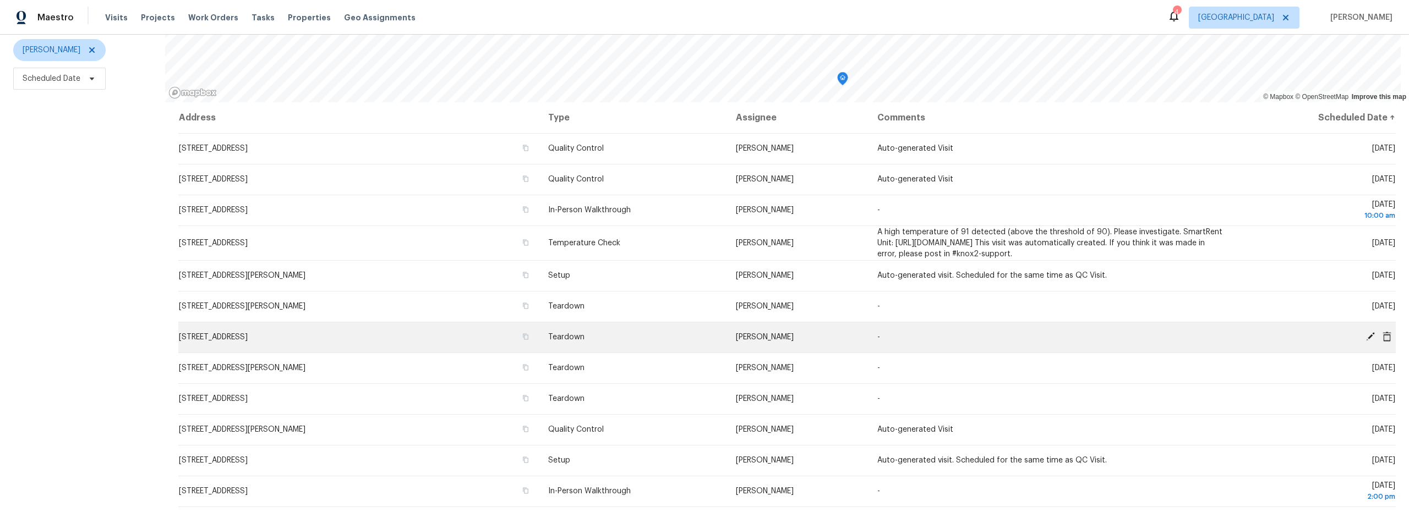
click at [1366, 332] on icon at bounding box center [1371, 337] width 10 height 10
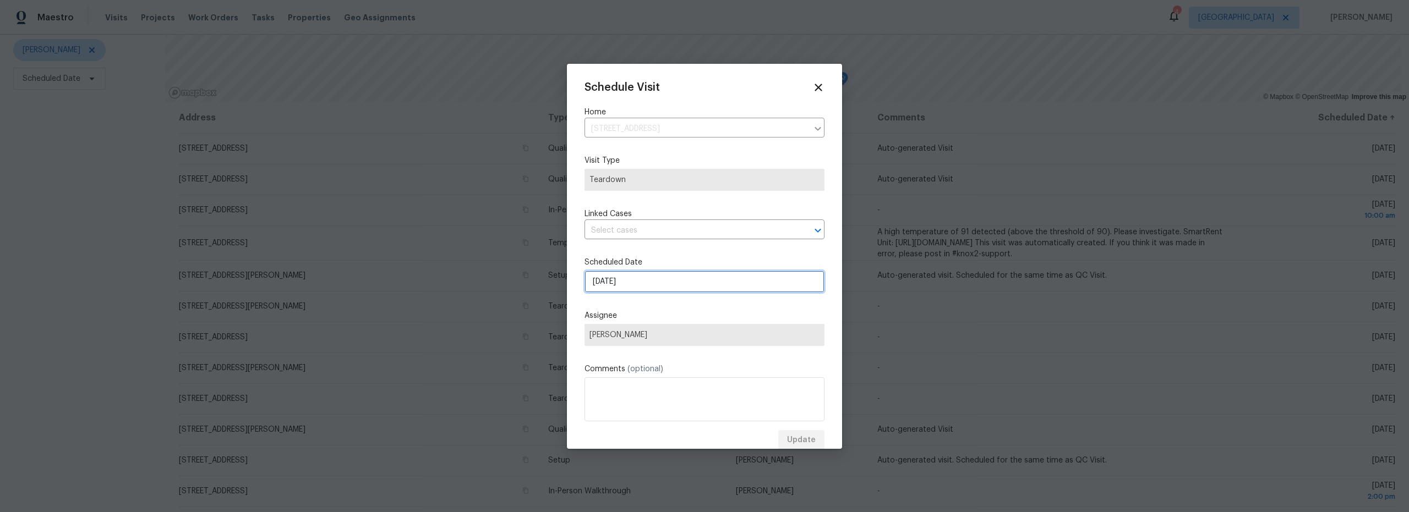
click at [634, 285] on input "8/25/2025" at bounding box center [705, 282] width 240 height 22
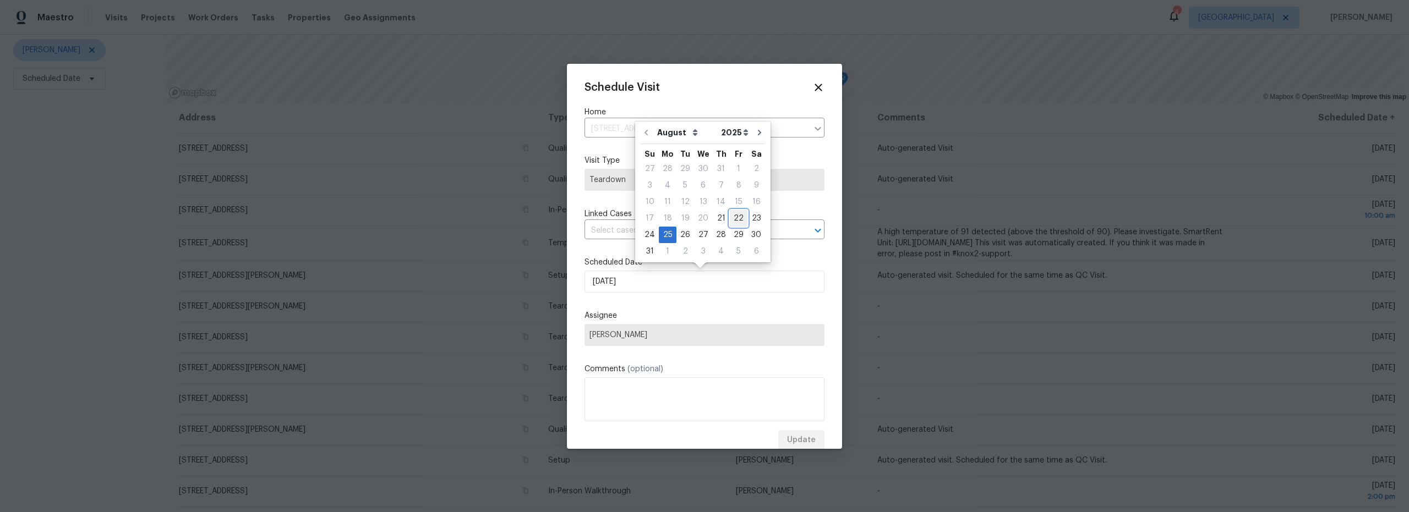
click at [734, 218] on div "22" at bounding box center [739, 218] width 18 height 15
type input "8/22/2025"
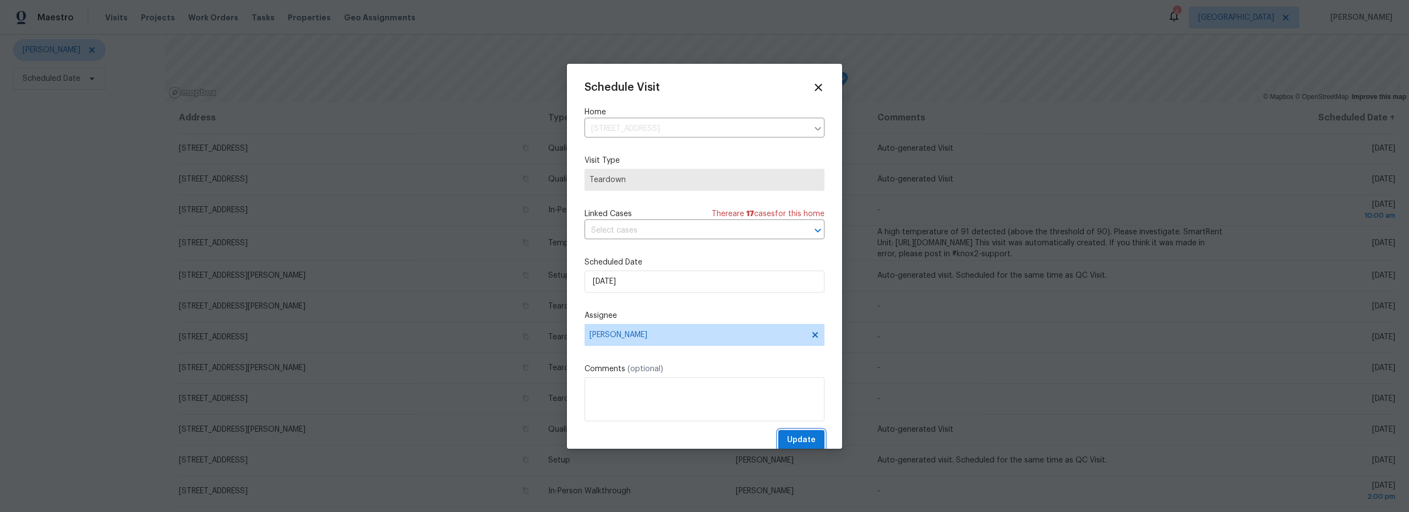
click at [799, 439] on span "Update" at bounding box center [801, 441] width 29 height 14
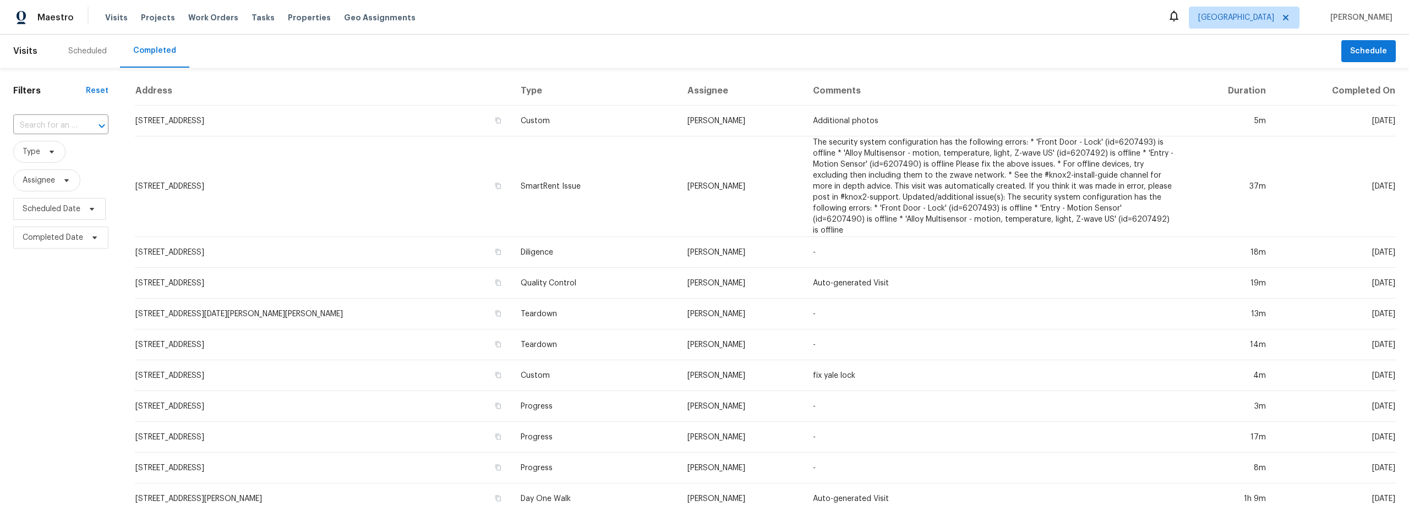
click at [57, 364] on div "Filters Reset ​ Type Assignee Scheduled Date Completed Date" at bounding box center [61, 452] width 122 height 768
